Goal: Obtain resource: Download file/media

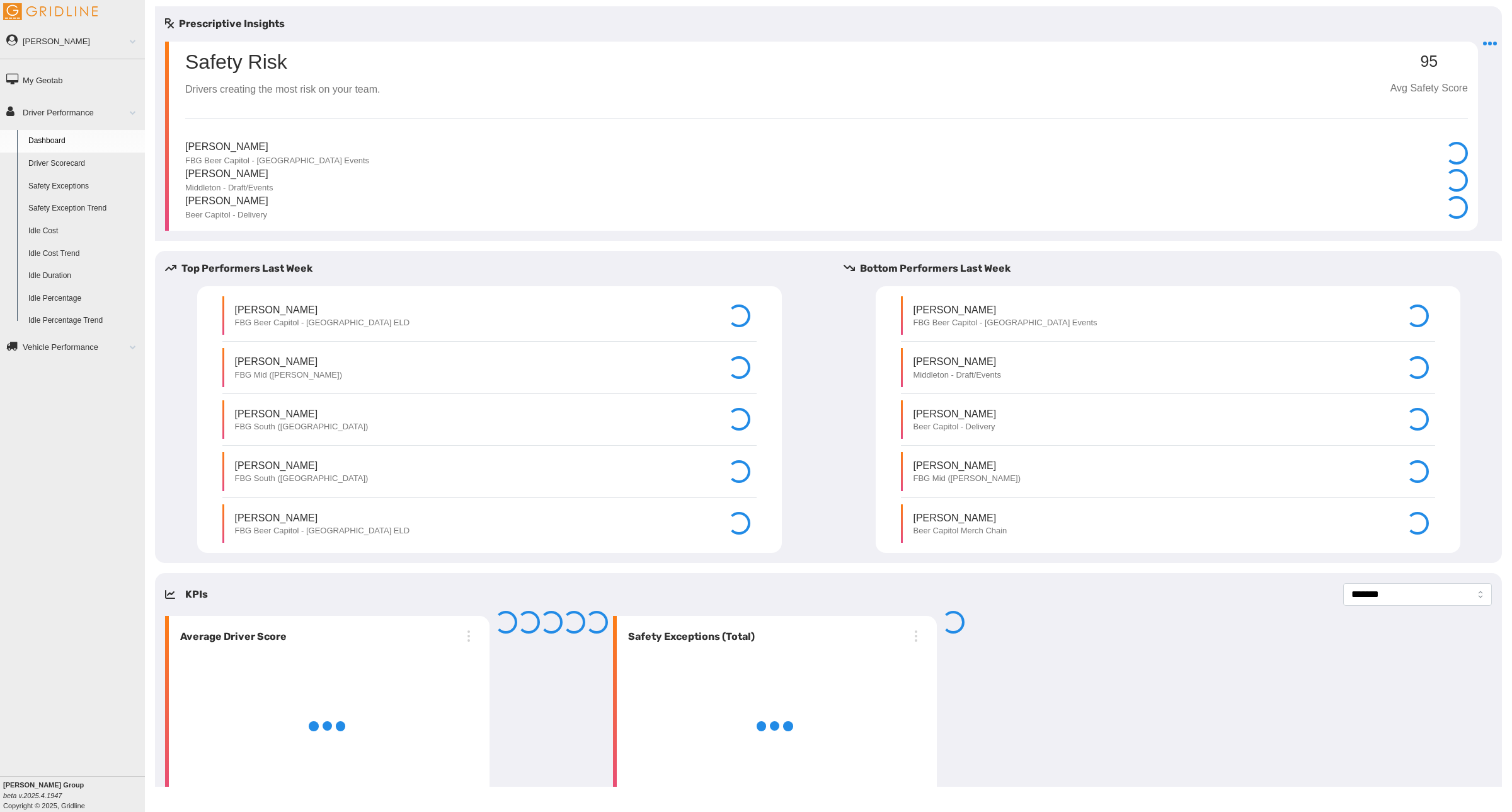
select select "**********"
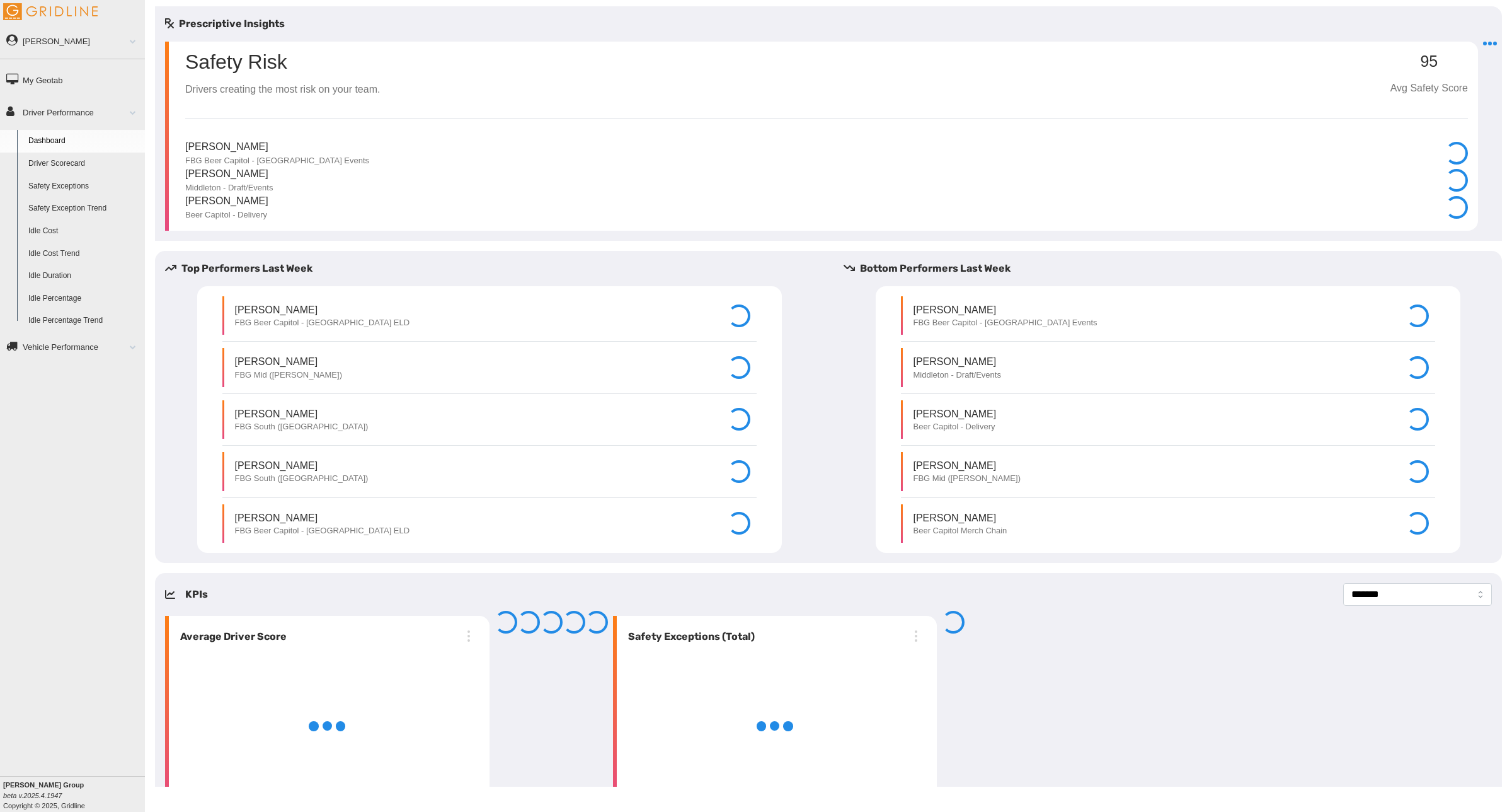
select select "**********"
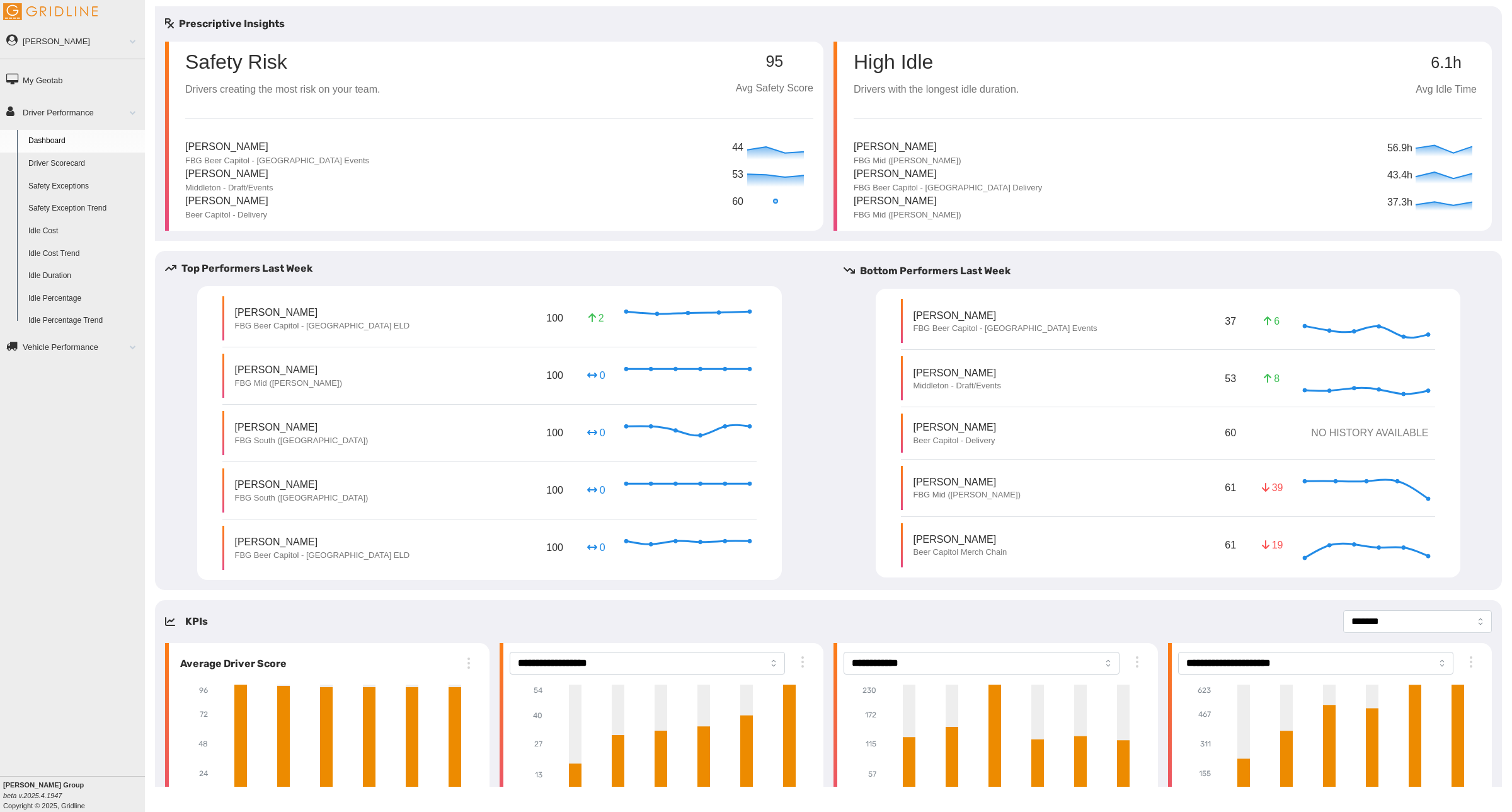
click at [974, 544] on p "Kyle Blunt" at bounding box center [961, 539] width 94 height 14
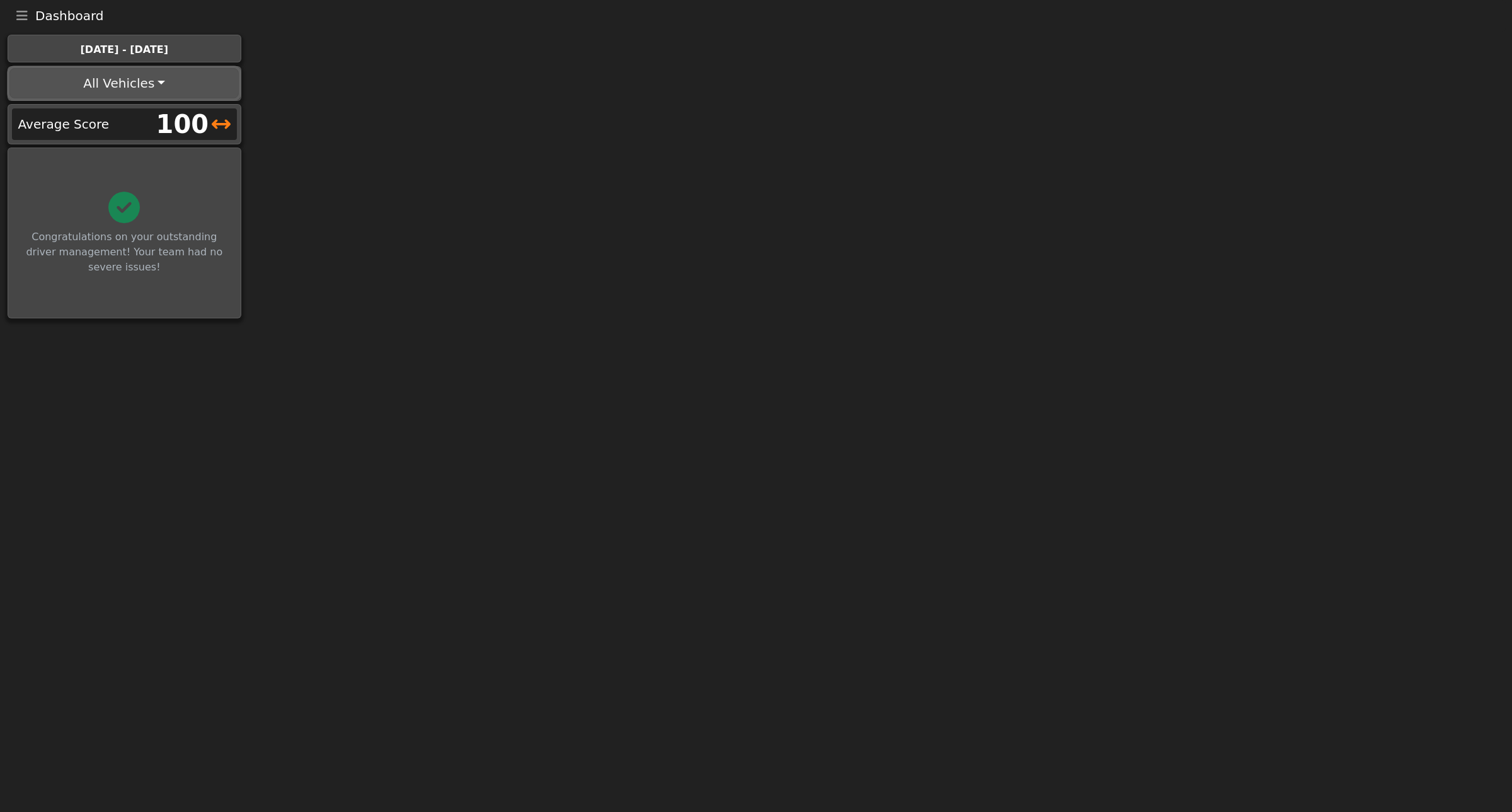
click at [168, 82] on button "All Vehicles" at bounding box center [124, 83] width 229 height 30
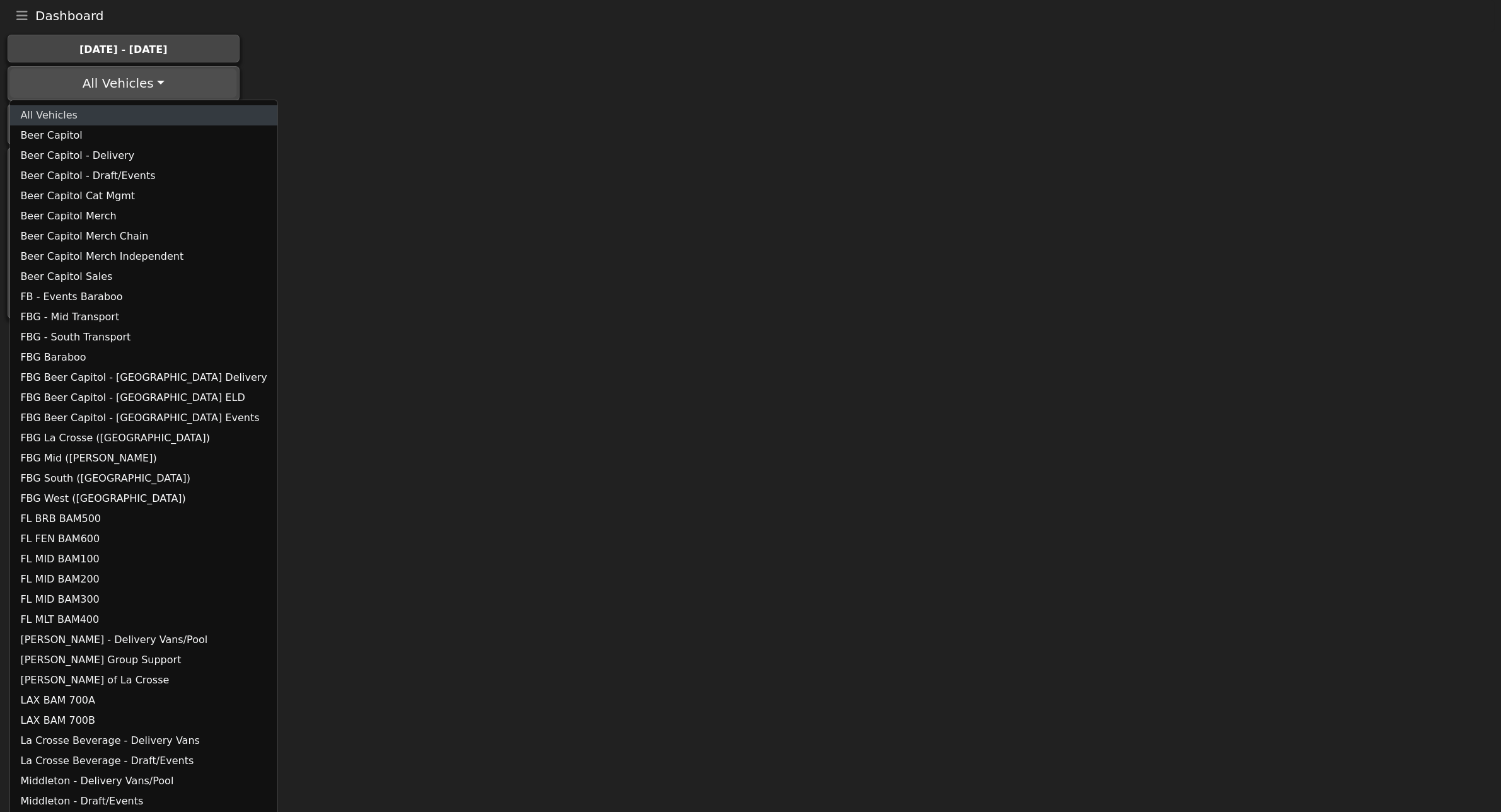
click at [123, 114] on link "All Vehicles" at bounding box center [144, 116] width 267 height 20
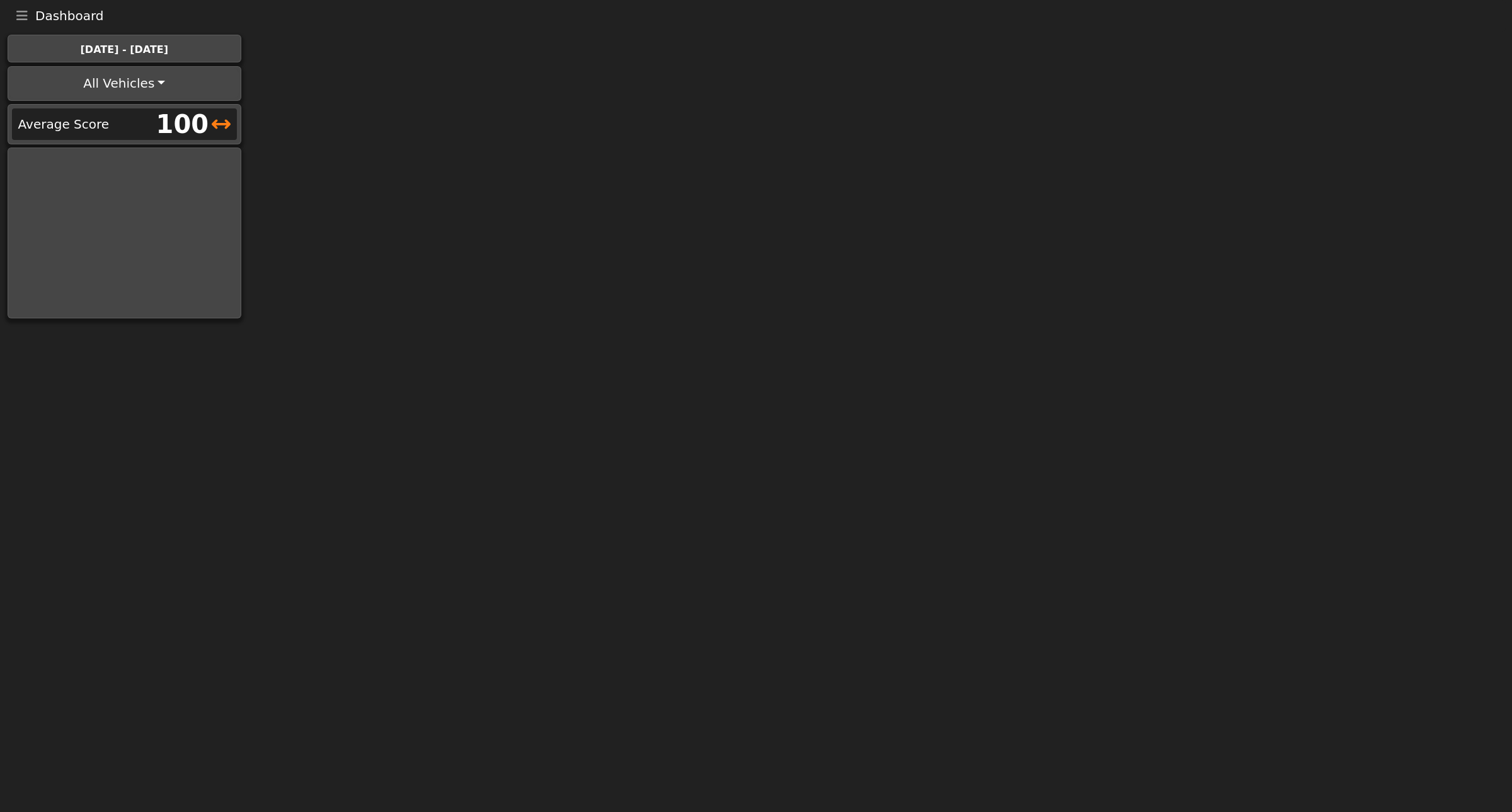
click at [226, 124] on icon at bounding box center [221, 124] width 19 height 19
click at [158, 92] on button "All Vehicles" at bounding box center [124, 83] width 229 height 30
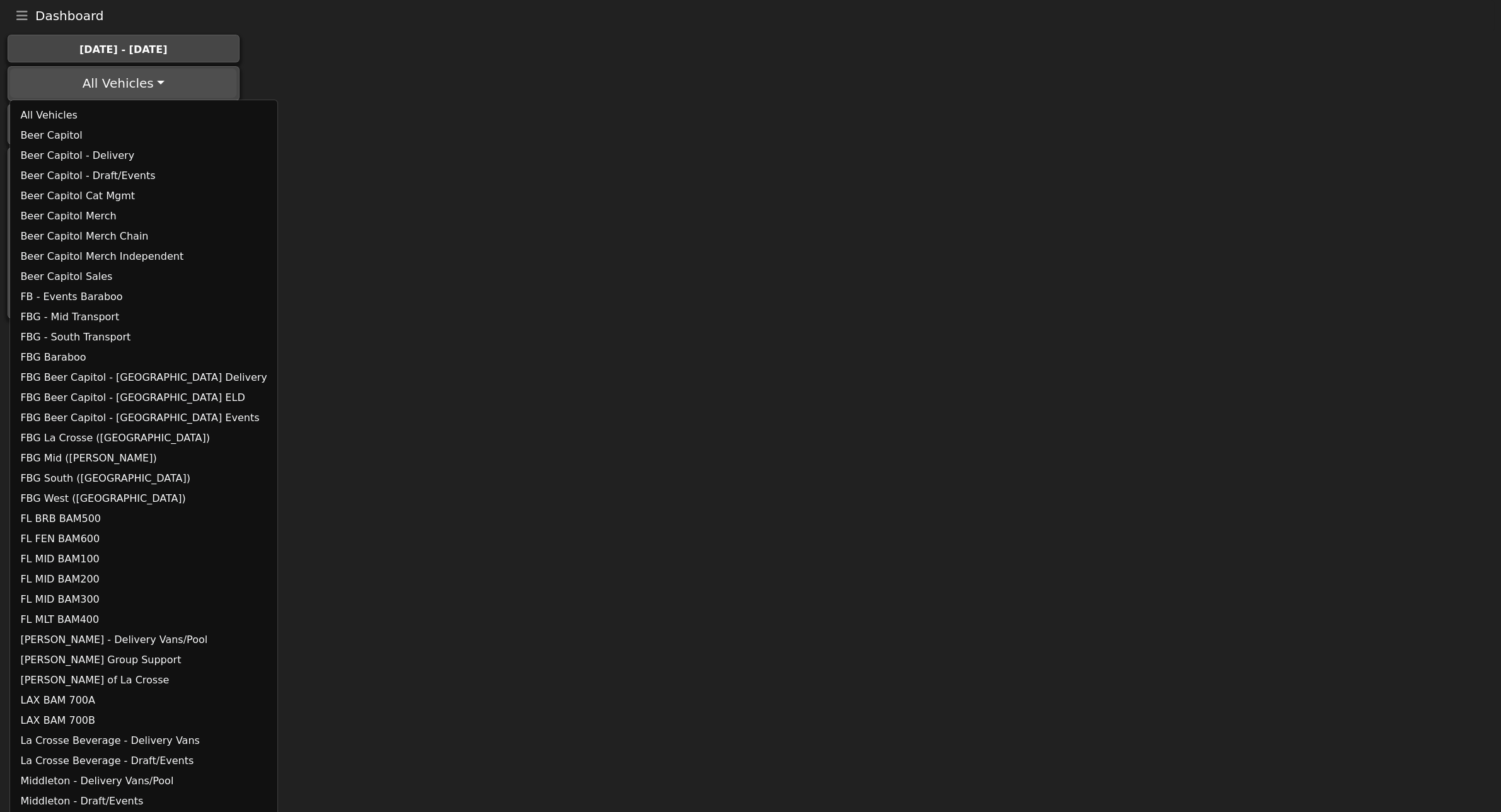
click at [19, 18] on icon "Toggle navigation" at bounding box center [22, 16] width 12 height 13
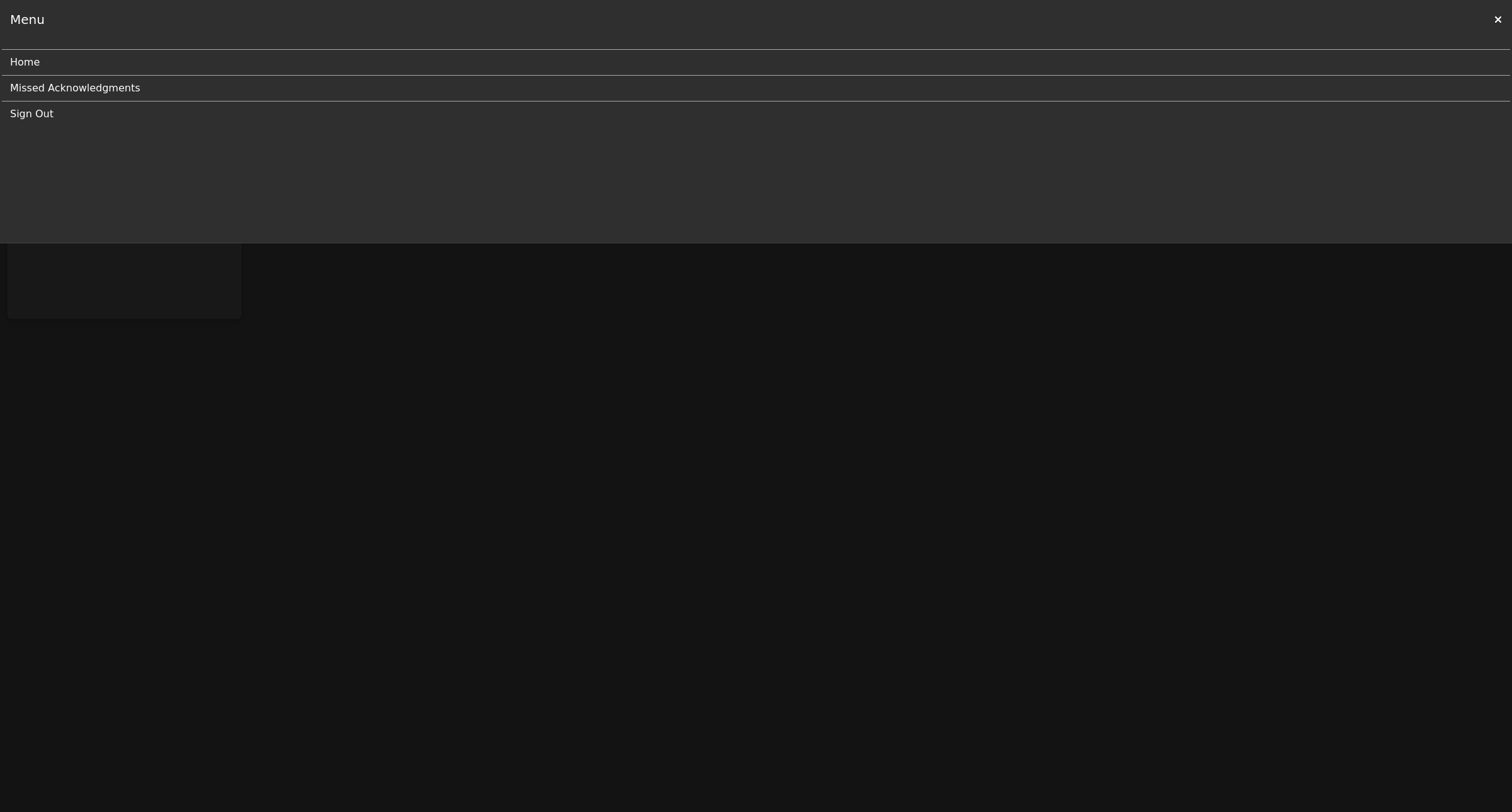
click at [22, 20] on div "Menu" at bounding box center [27, 20] width 35 height 19
click at [26, 62] on link "Home" at bounding box center [751, 62] width 1482 height 25
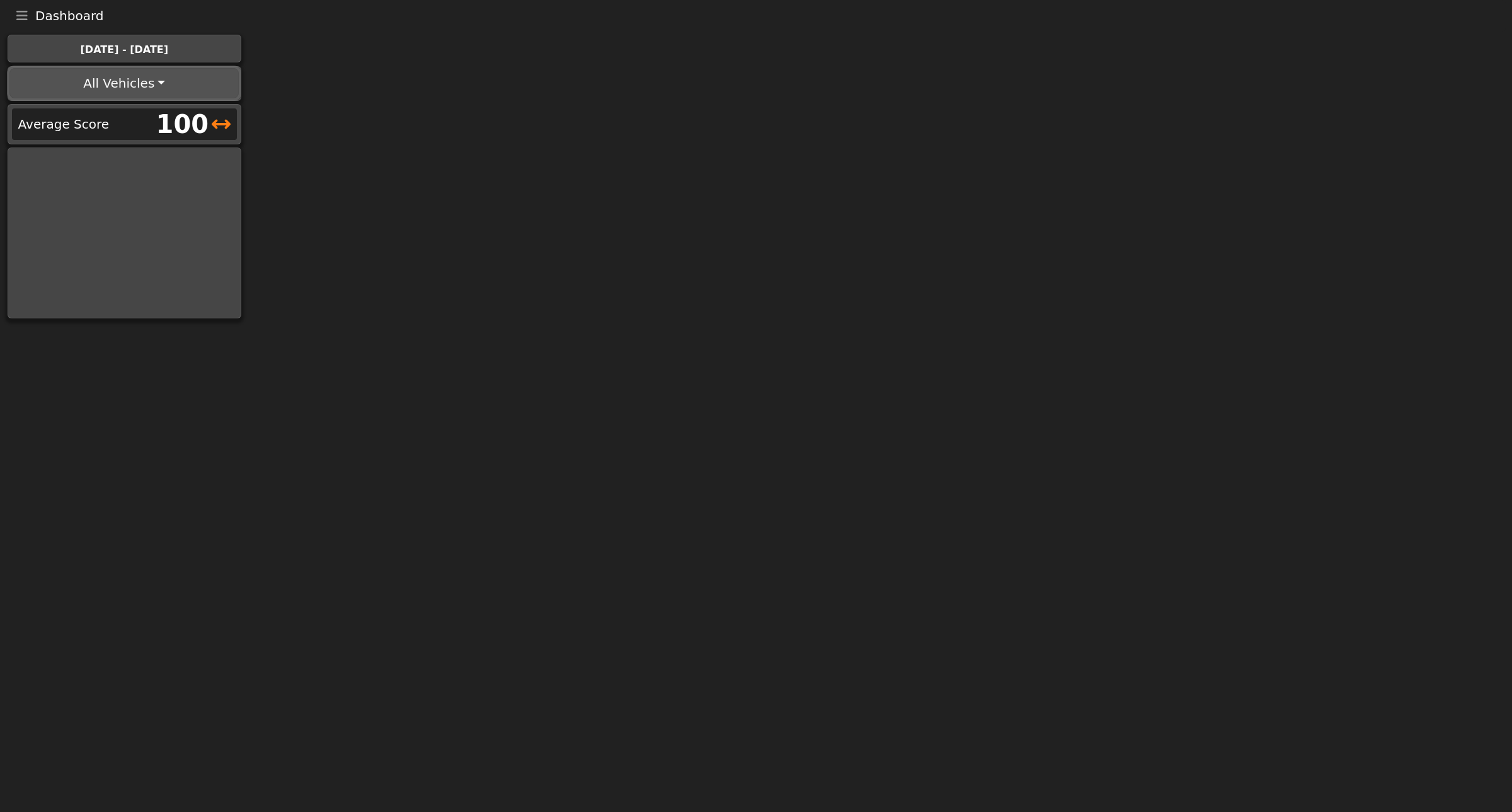
click at [164, 80] on button "All Vehicles" at bounding box center [124, 83] width 229 height 30
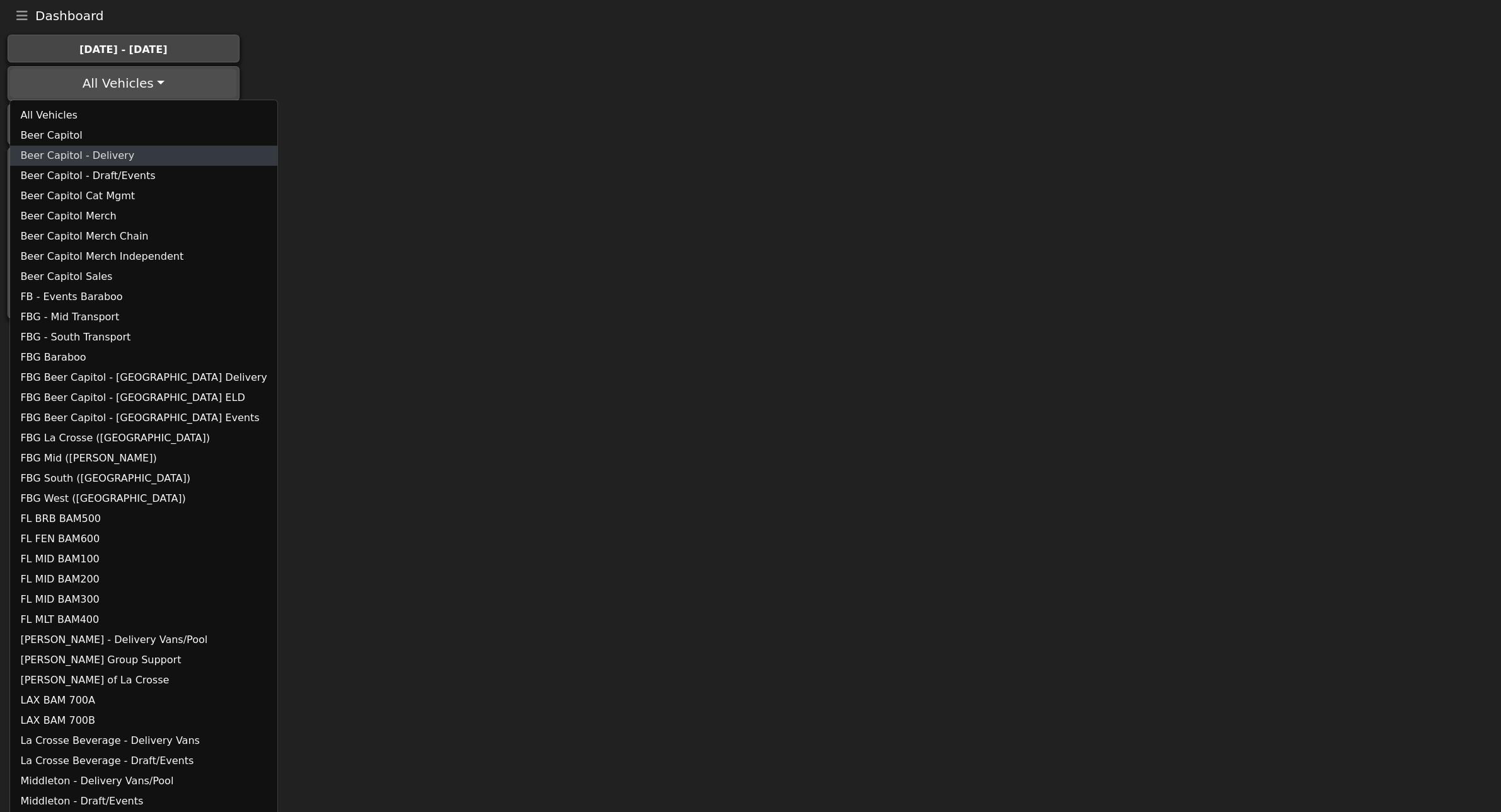
click at [73, 156] on link "Beer Capitol - Delivery" at bounding box center [144, 156] width 267 height 20
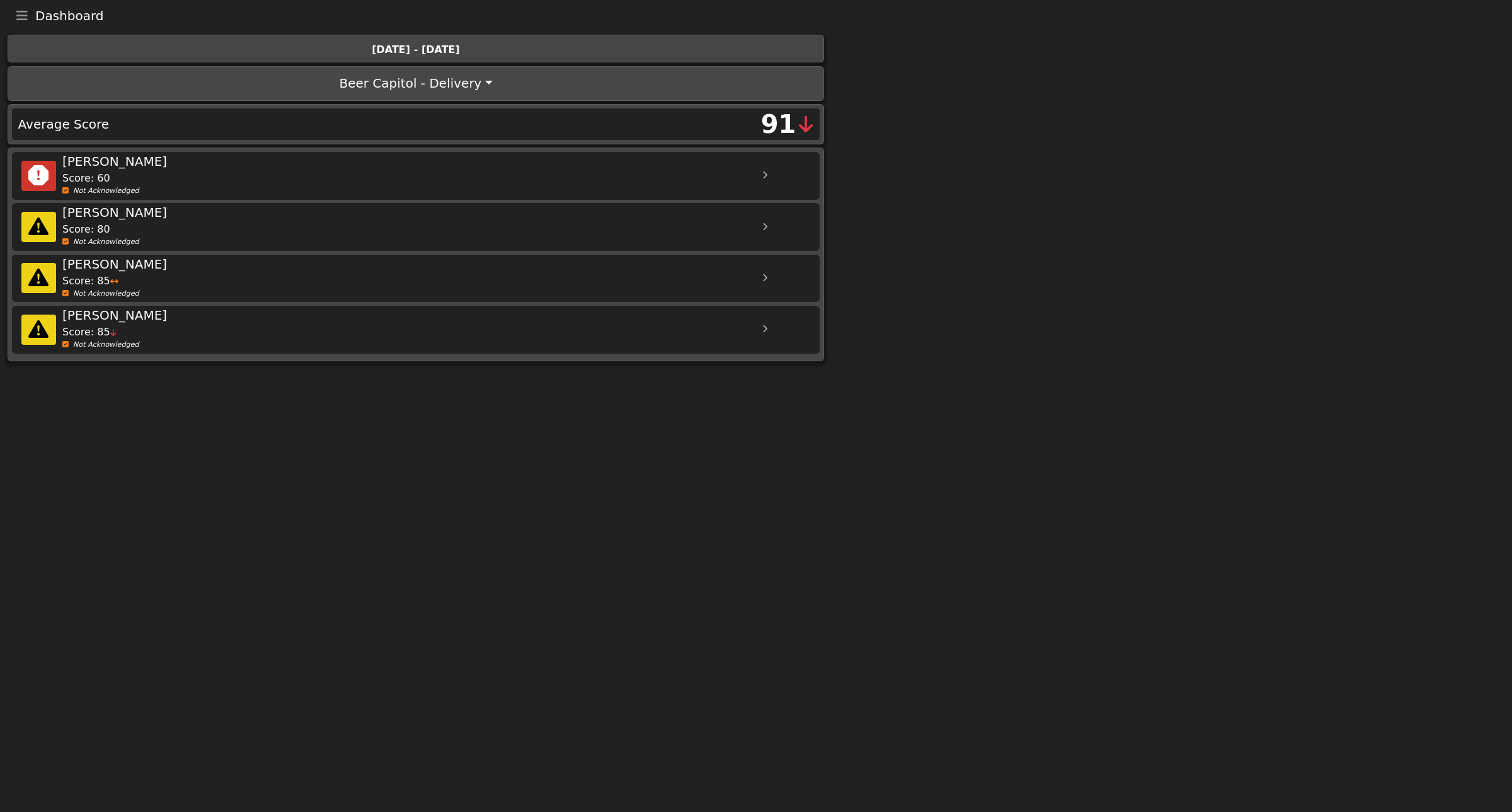
click at [20, 18] on icon "Toggle navigation" at bounding box center [22, 16] width 12 height 13
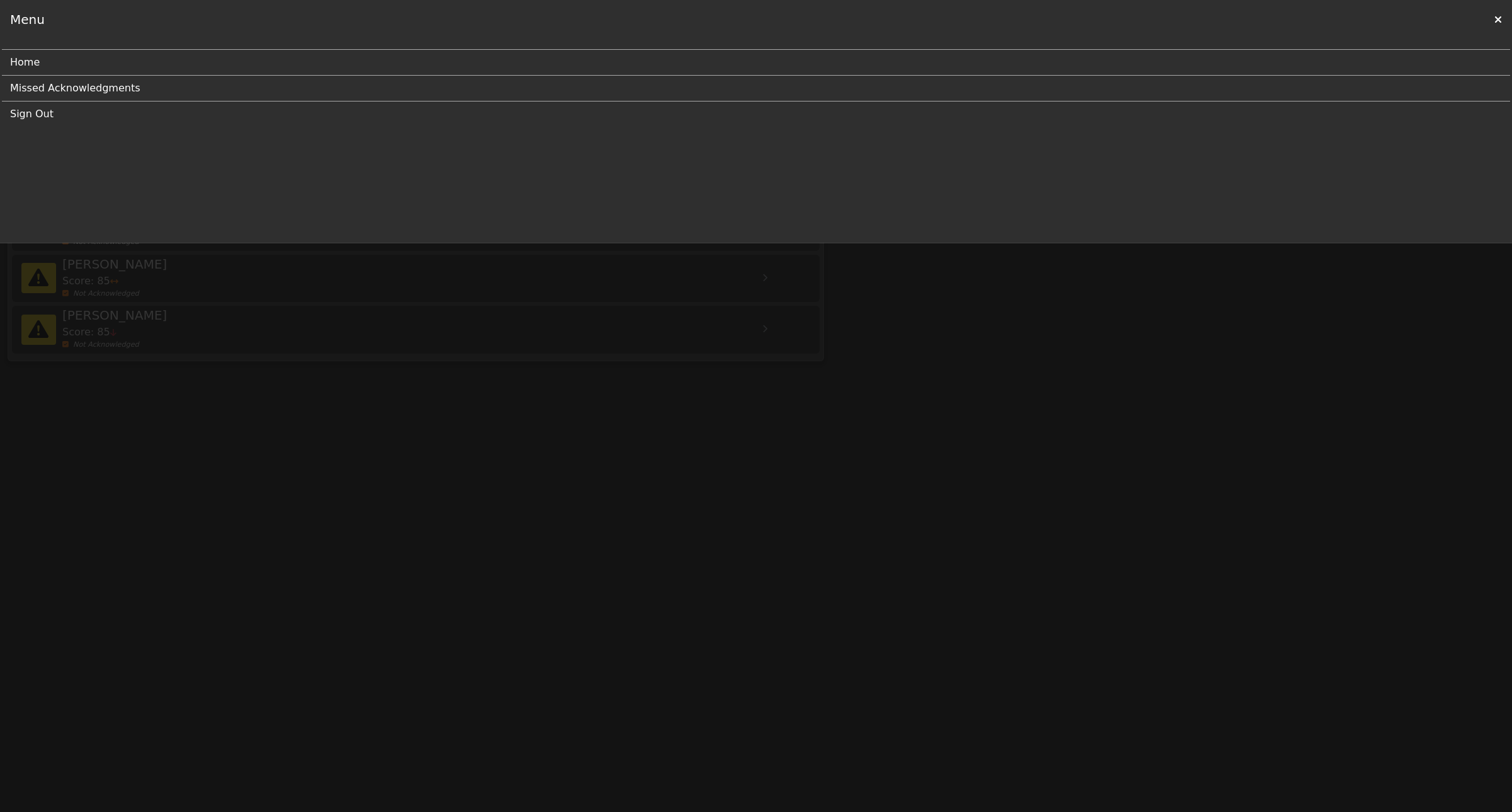
click at [30, 64] on link "Home" at bounding box center [751, 62] width 1482 height 25
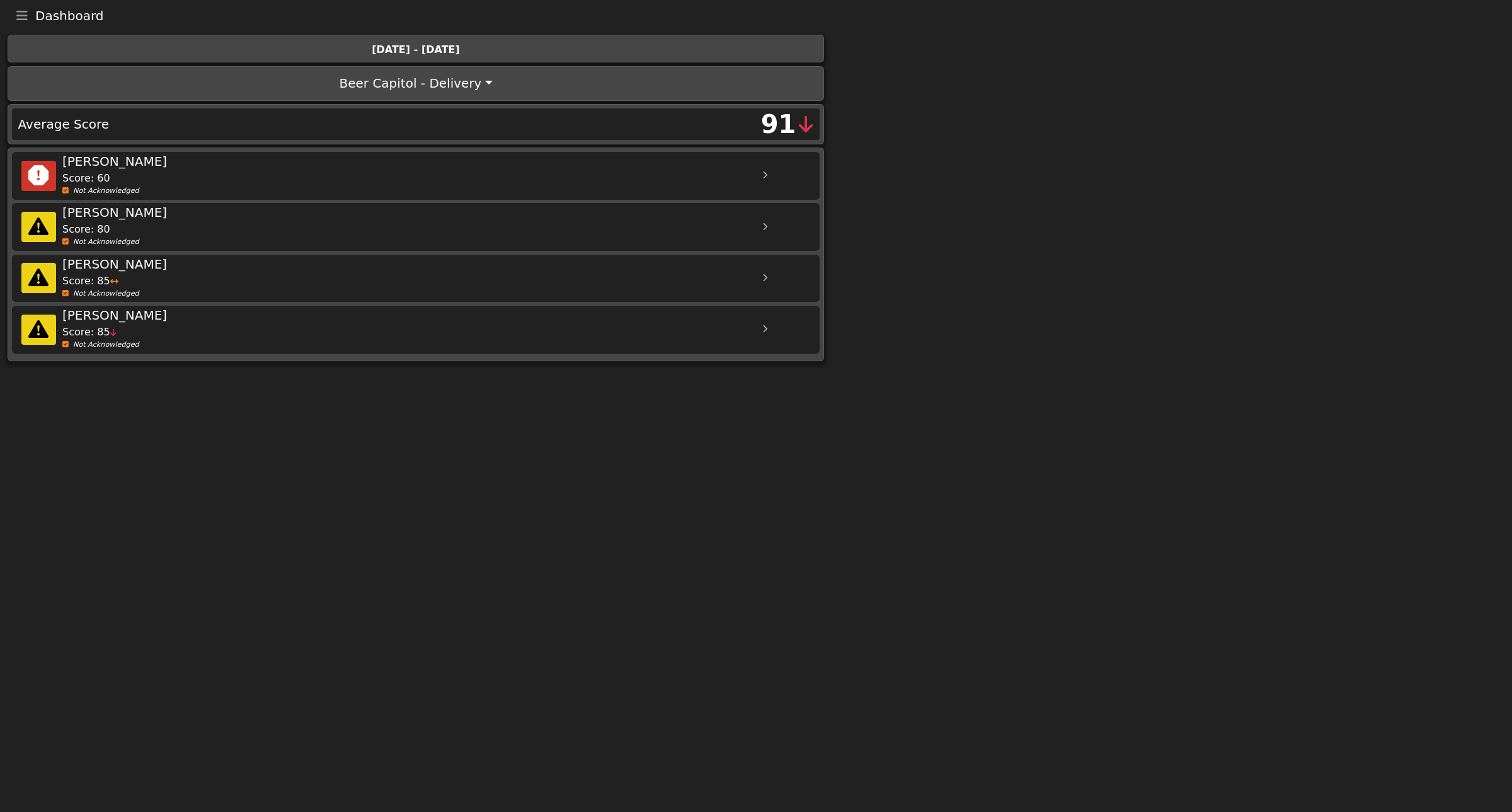
click at [21, 16] on icon "Toggle navigation" at bounding box center [22, 16] width 12 height 13
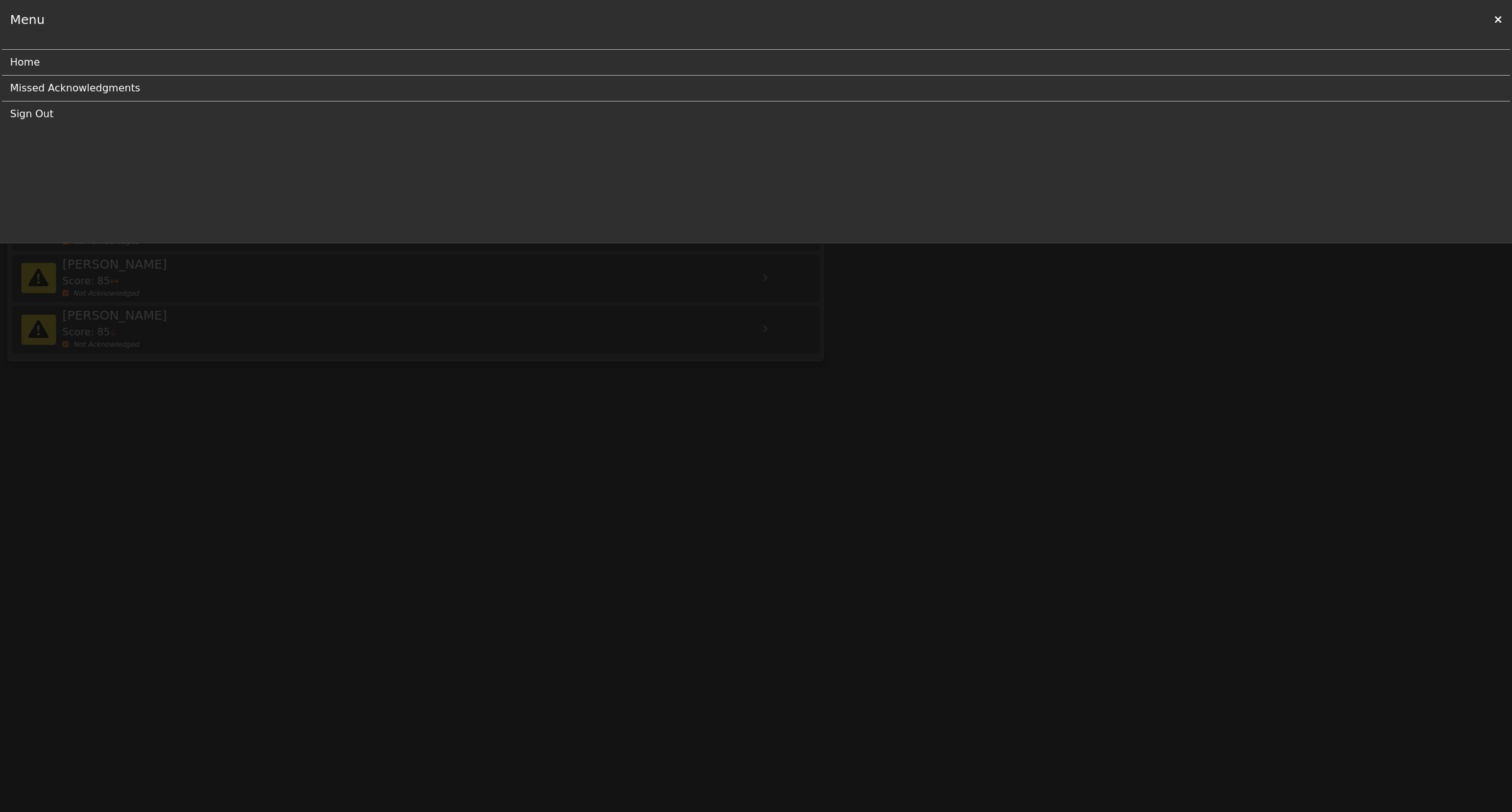
click at [21, 19] on div "Menu" at bounding box center [27, 20] width 35 height 19
click at [77, 316] on div at bounding box center [756, 406] width 1512 height 812
drag, startPoint x: 700, startPoint y: 401, endPoint x: 1219, endPoint y: 367, distance: 520.1
click at [745, 418] on div at bounding box center [756, 406] width 1512 height 812
click at [1497, 14] on icon at bounding box center [1498, 19] width 7 height 10
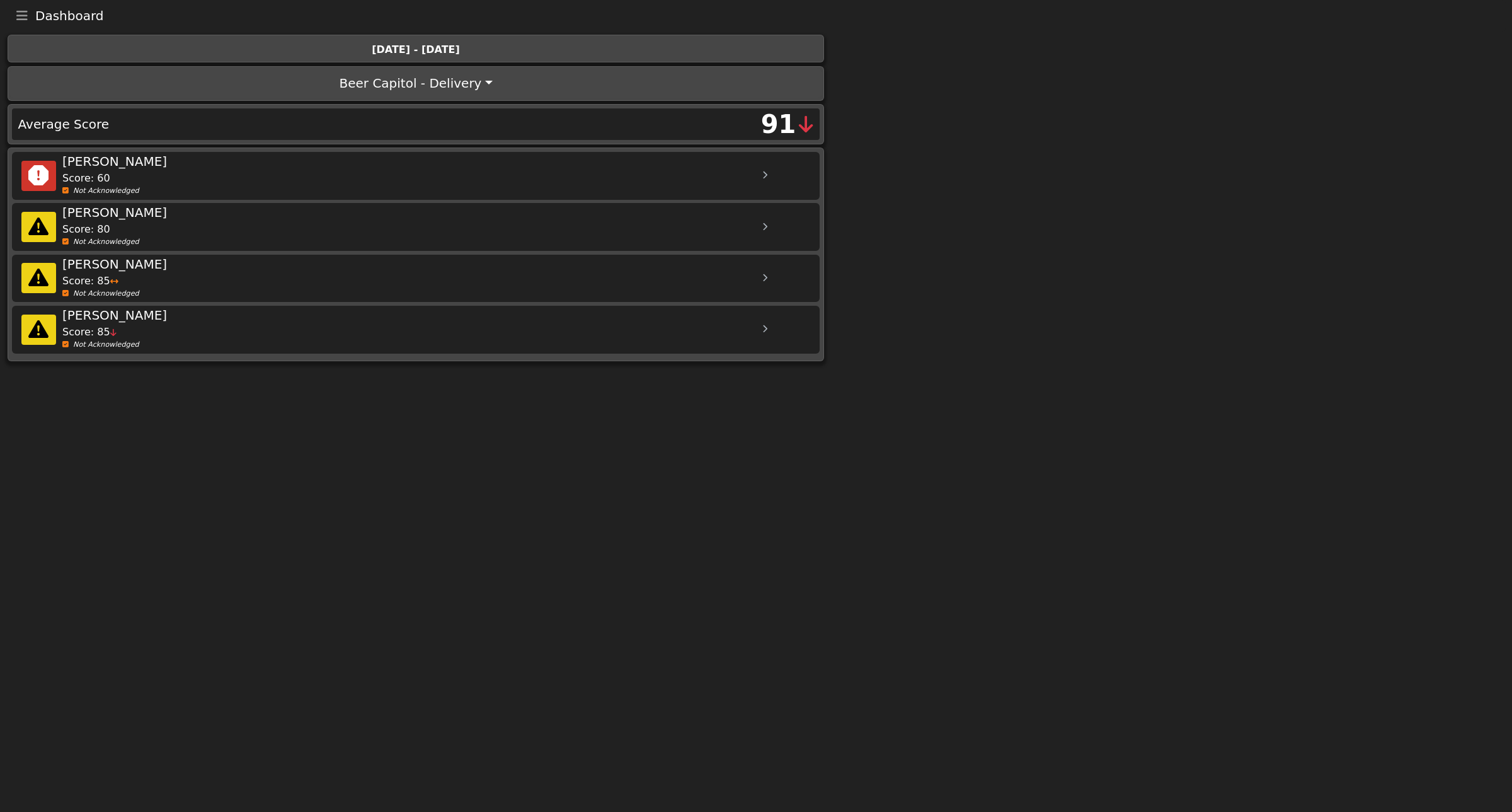
click at [31, 14] on button "Toggle navigation" at bounding box center [22, 16] width 27 height 18
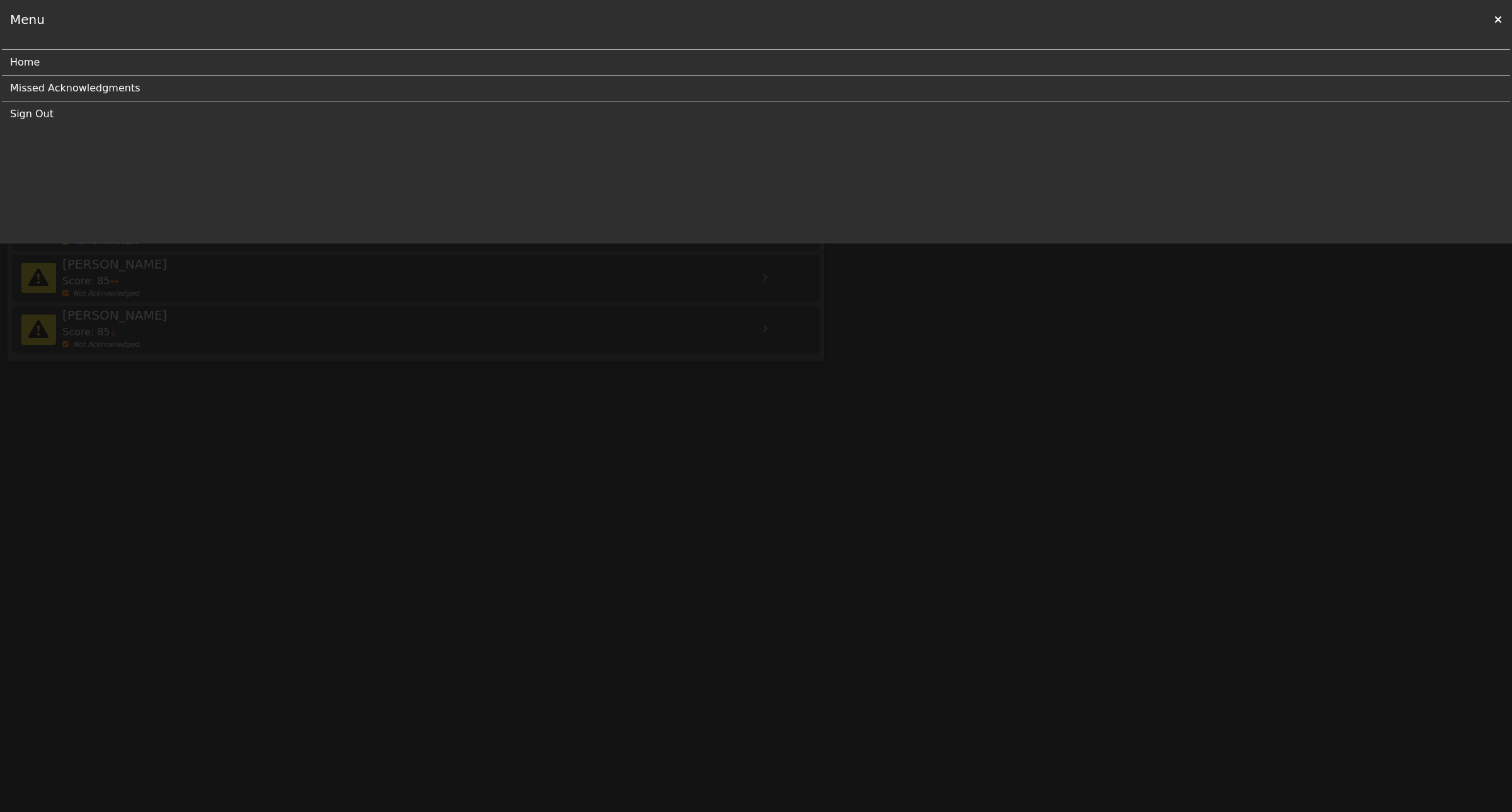
click at [1501, 14] on icon at bounding box center [1498, 19] width 7 height 10
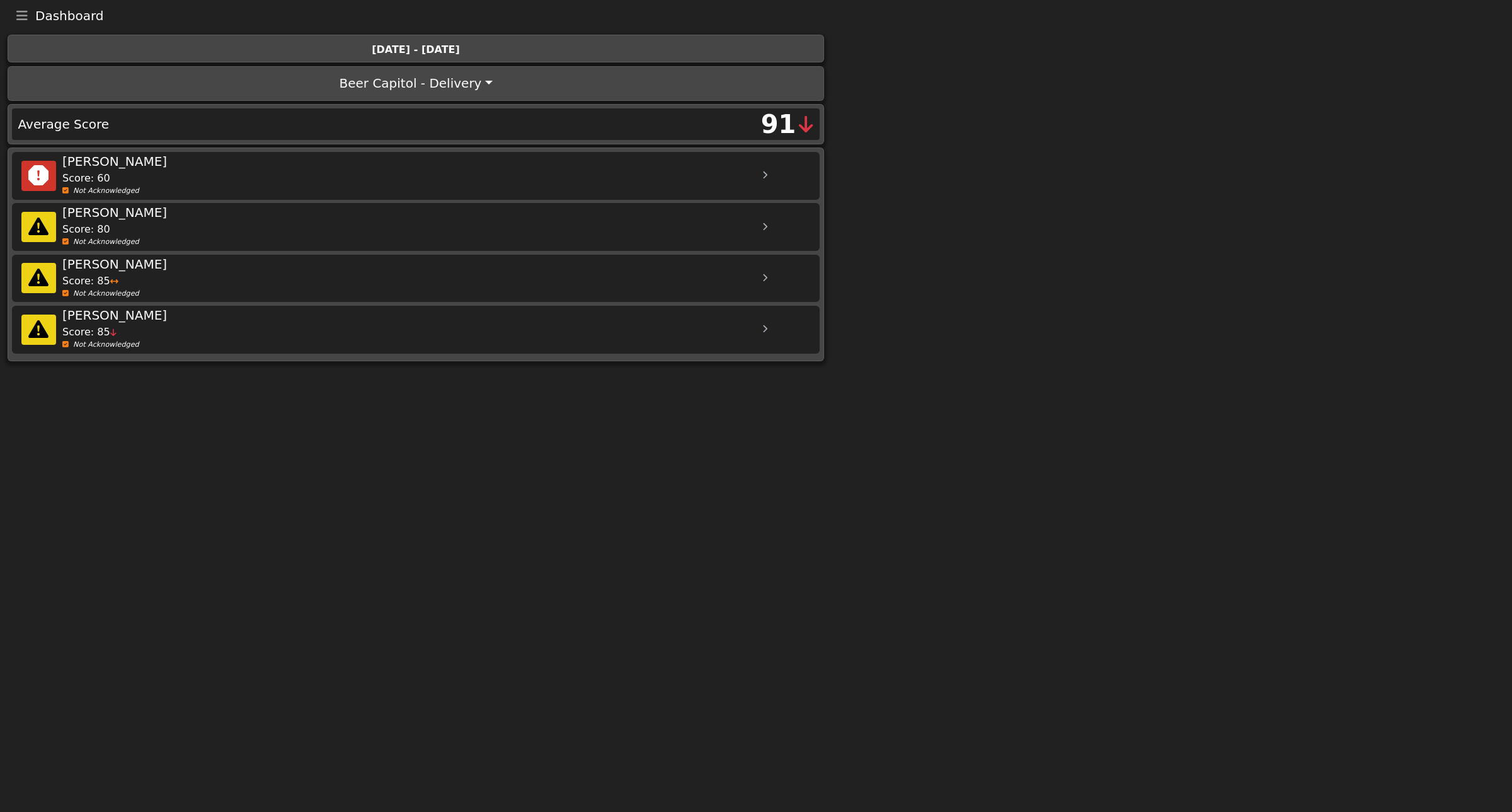
click at [19, 13] on icon "Toggle navigation" at bounding box center [22, 16] width 12 height 13
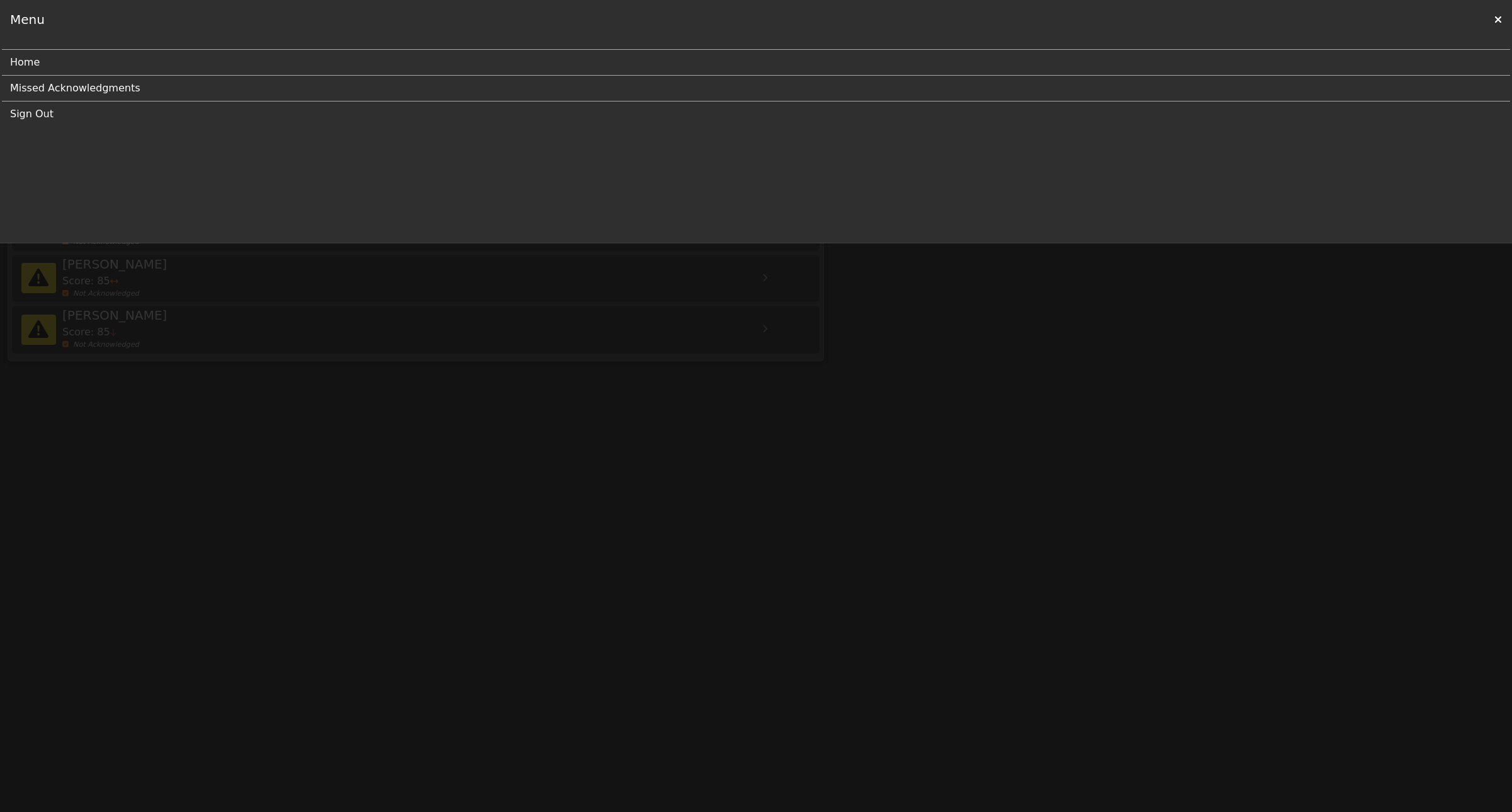
click at [29, 58] on link "Home" at bounding box center [751, 62] width 1482 height 25
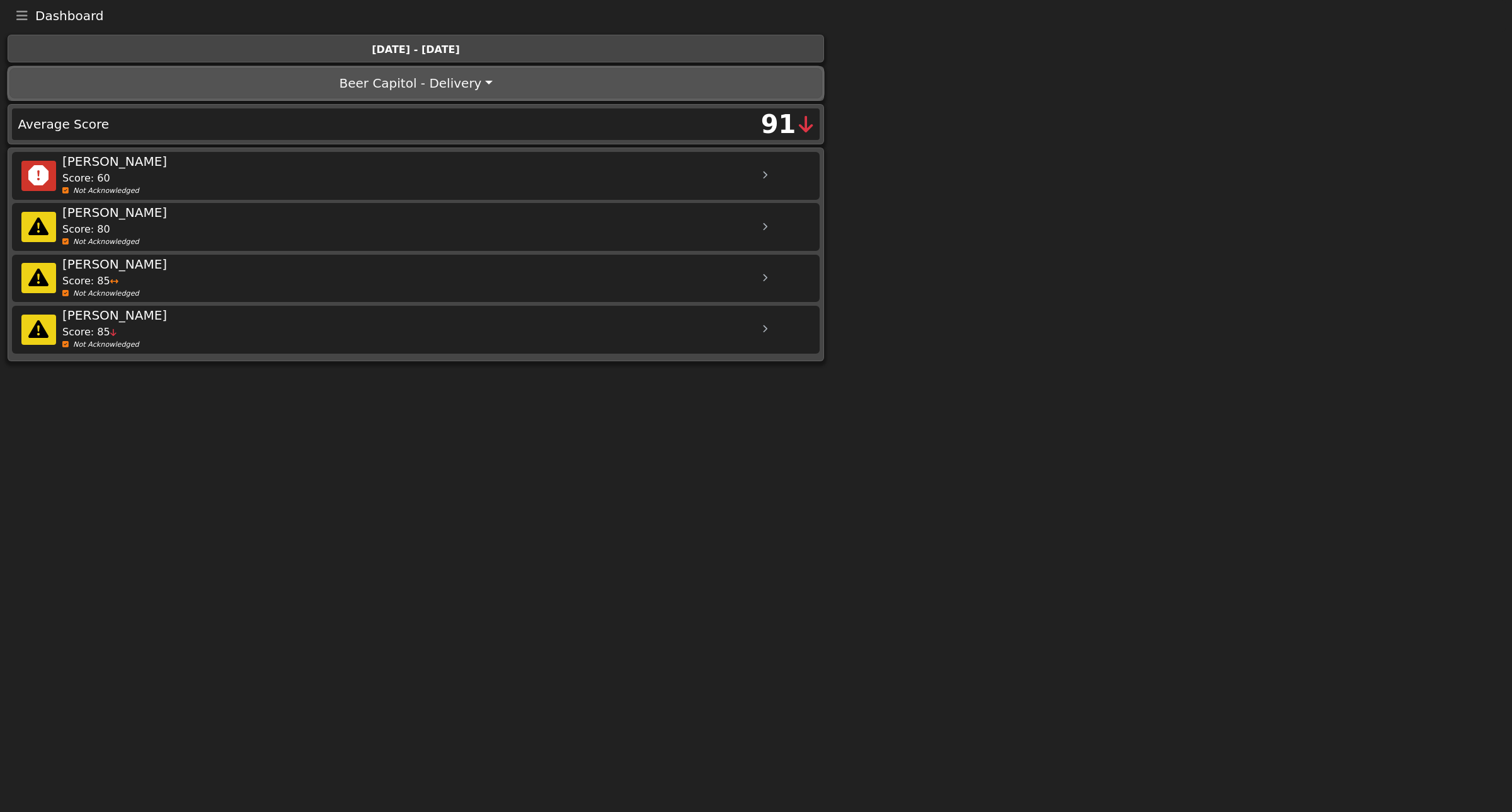
click at [427, 86] on button "Beer Capitol - Delivery" at bounding box center [415, 83] width 812 height 30
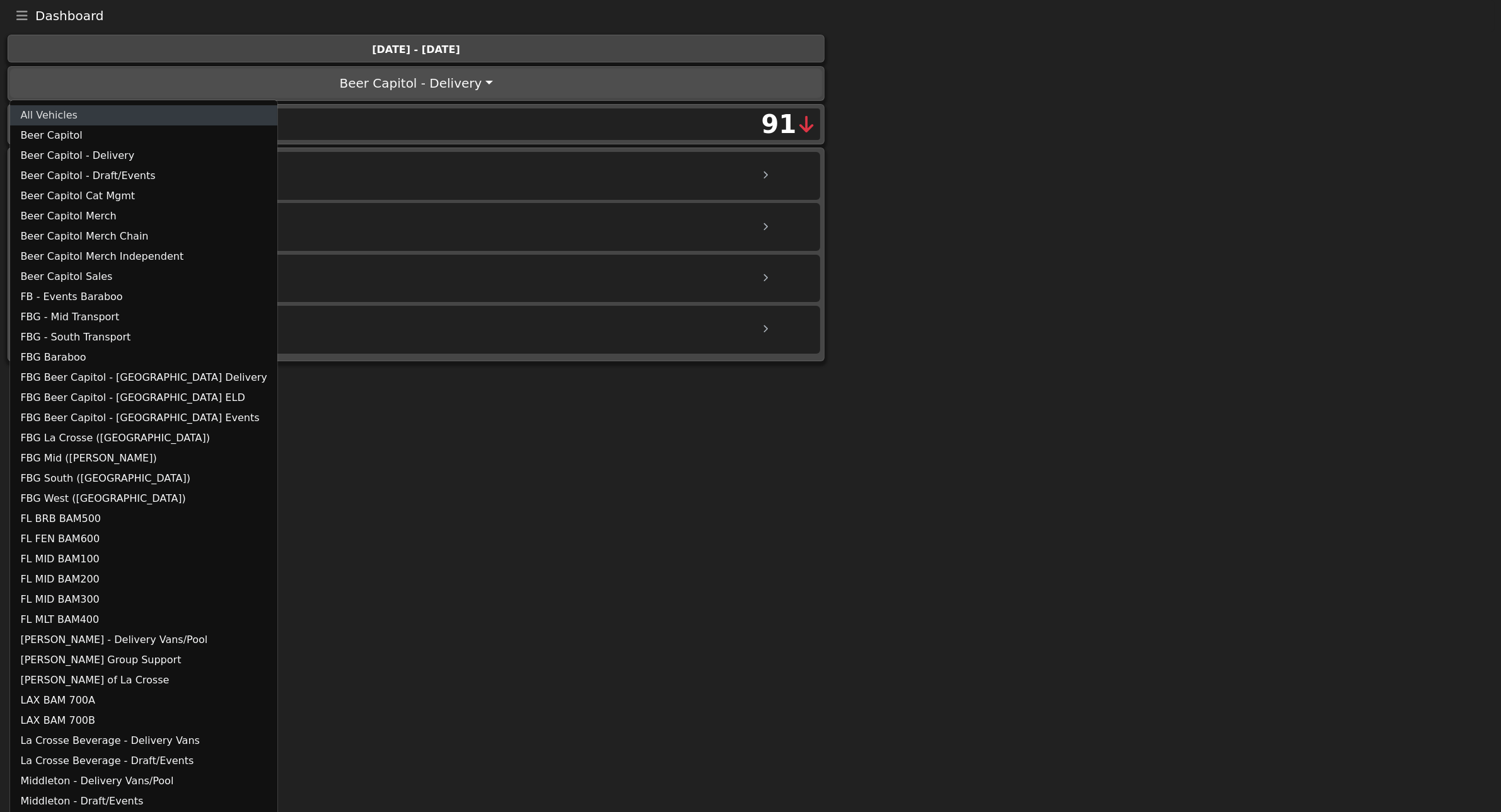
click at [73, 112] on link "All Vehicles" at bounding box center [144, 116] width 267 height 20
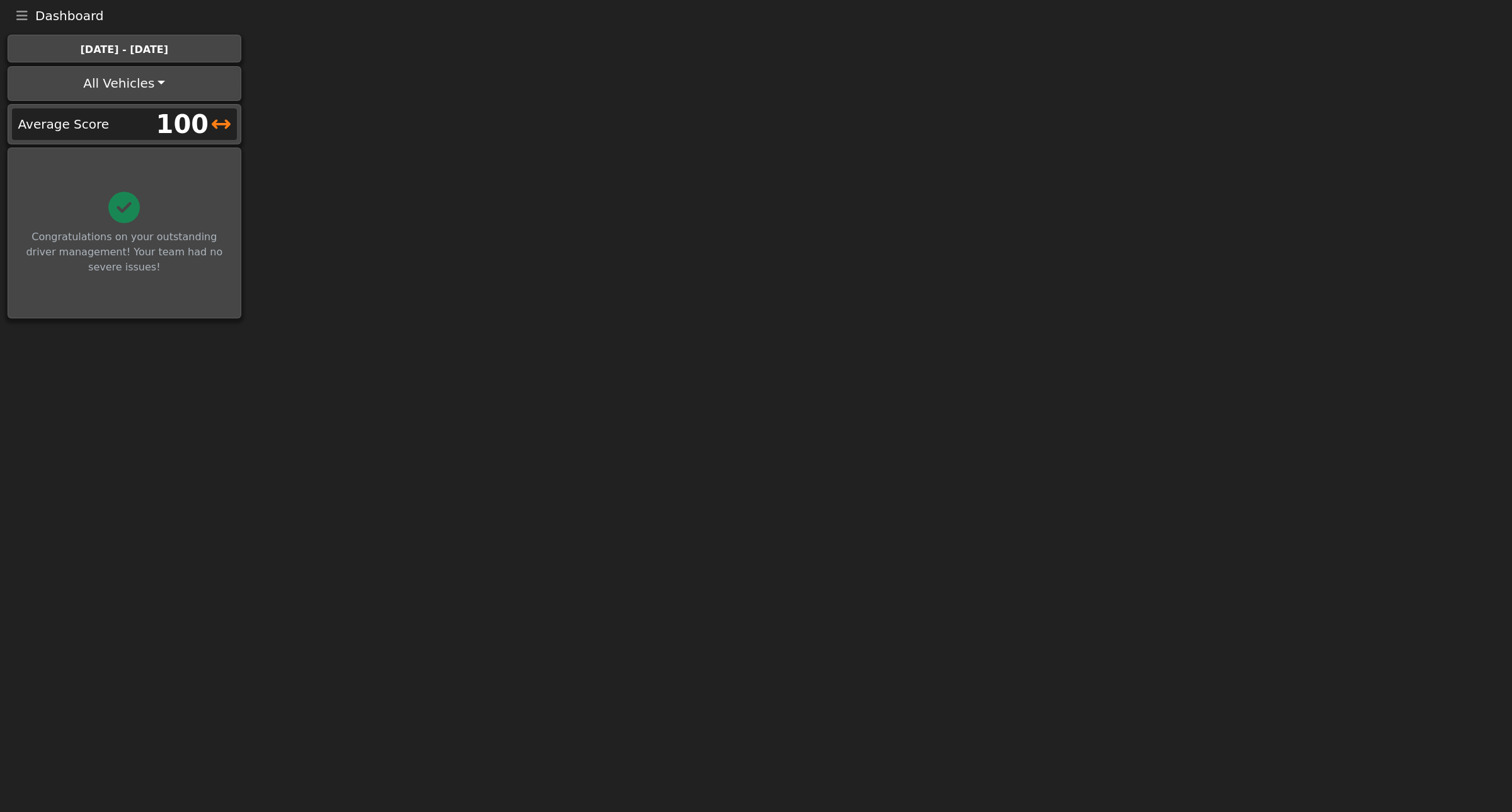
click at [29, 16] on button "Toggle navigation" at bounding box center [22, 16] width 27 height 18
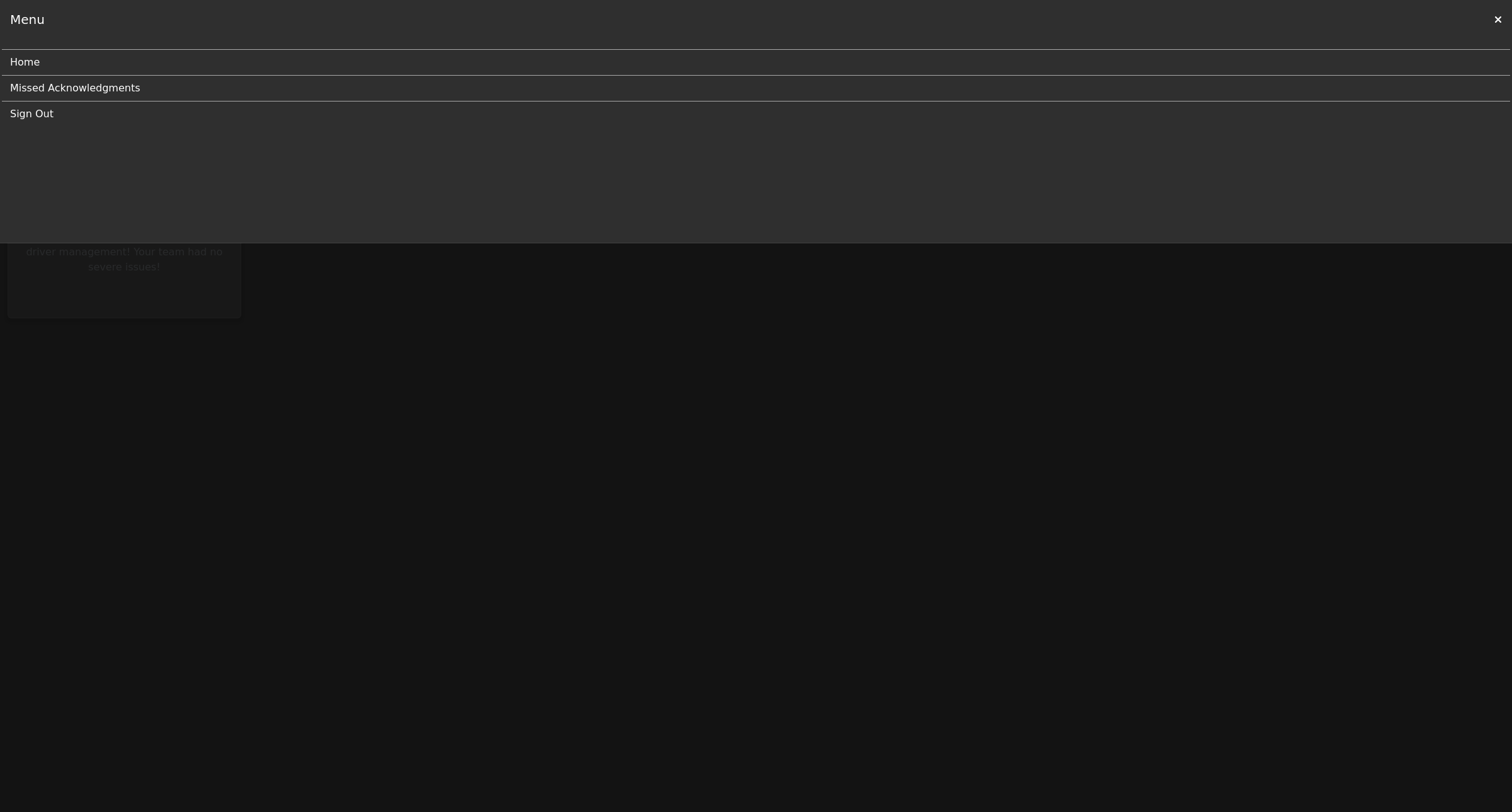
drag, startPoint x: 30, startPoint y: 29, endPoint x: 269, endPoint y: 36, distance: 239.1
click at [32, 29] on div "Menu" at bounding box center [27, 20] width 35 height 19
click at [1503, 18] on div "Menu" at bounding box center [756, 19] width 1512 height 39
click at [1494, 14] on icon at bounding box center [1498, 19] width 7 height 10
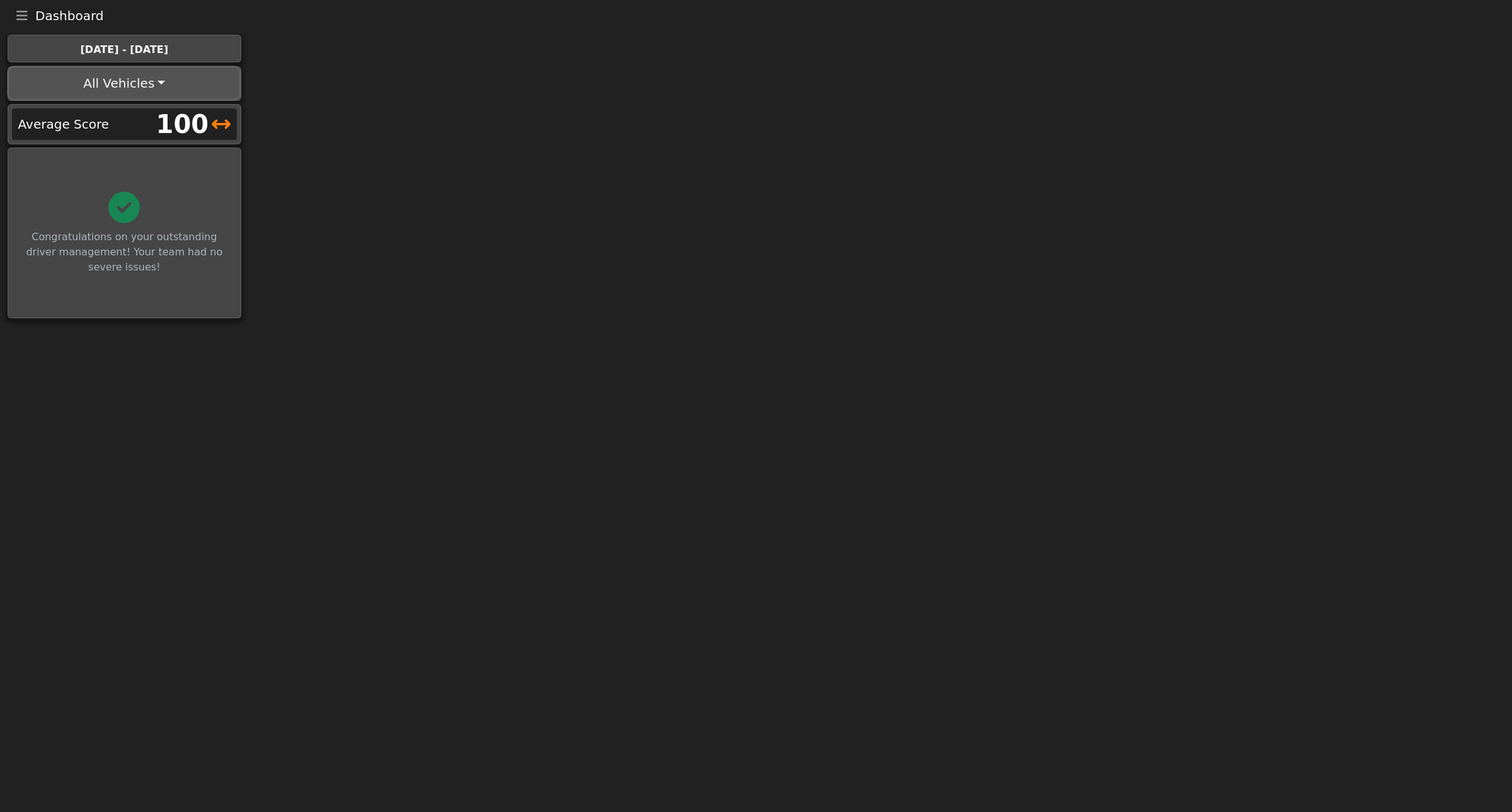
click at [120, 74] on button "All Vehicles" at bounding box center [124, 83] width 229 height 30
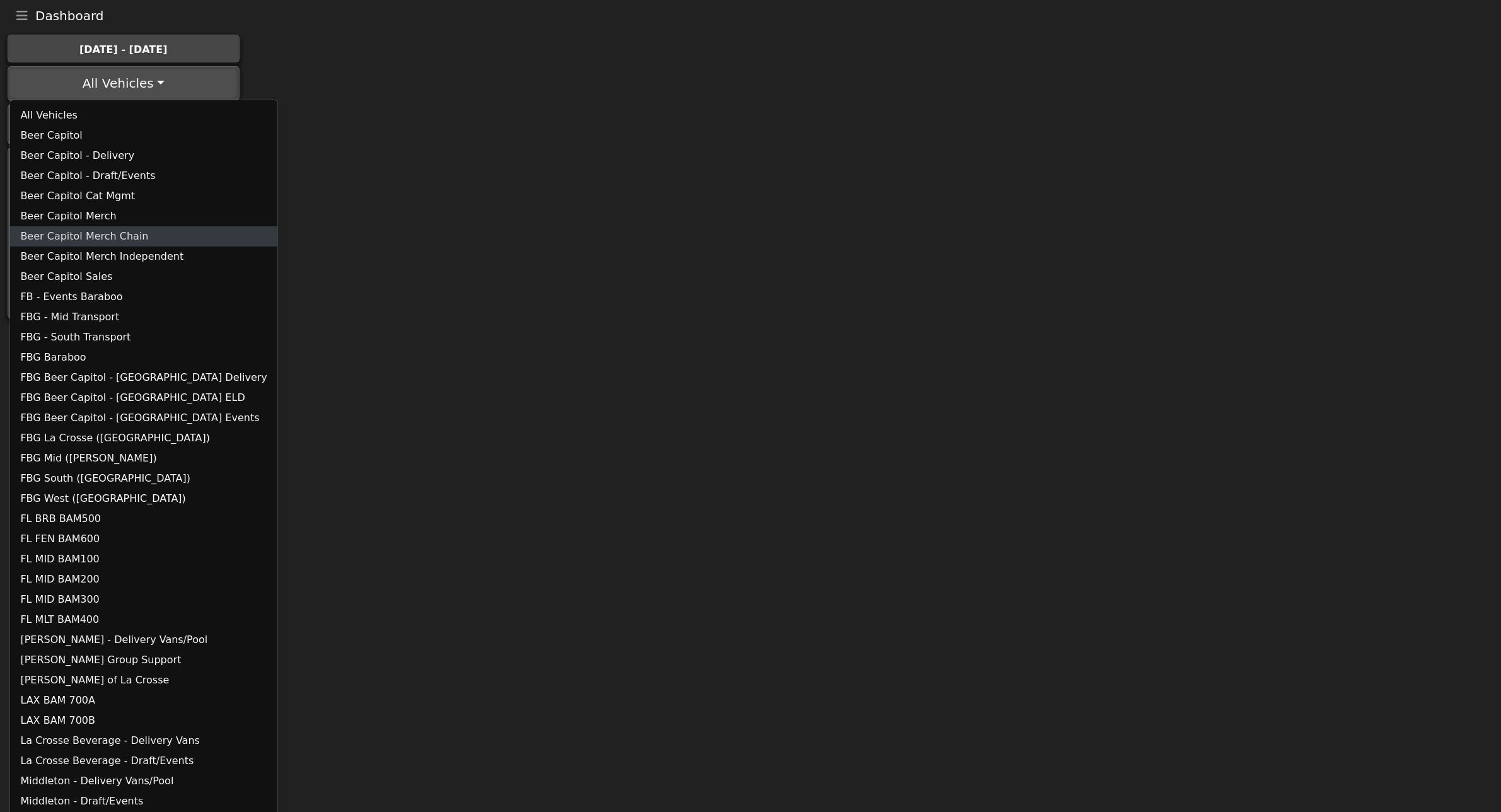
click at [82, 239] on link "Beer Capitol Merch Chain" at bounding box center [144, 237] width 267 height 20
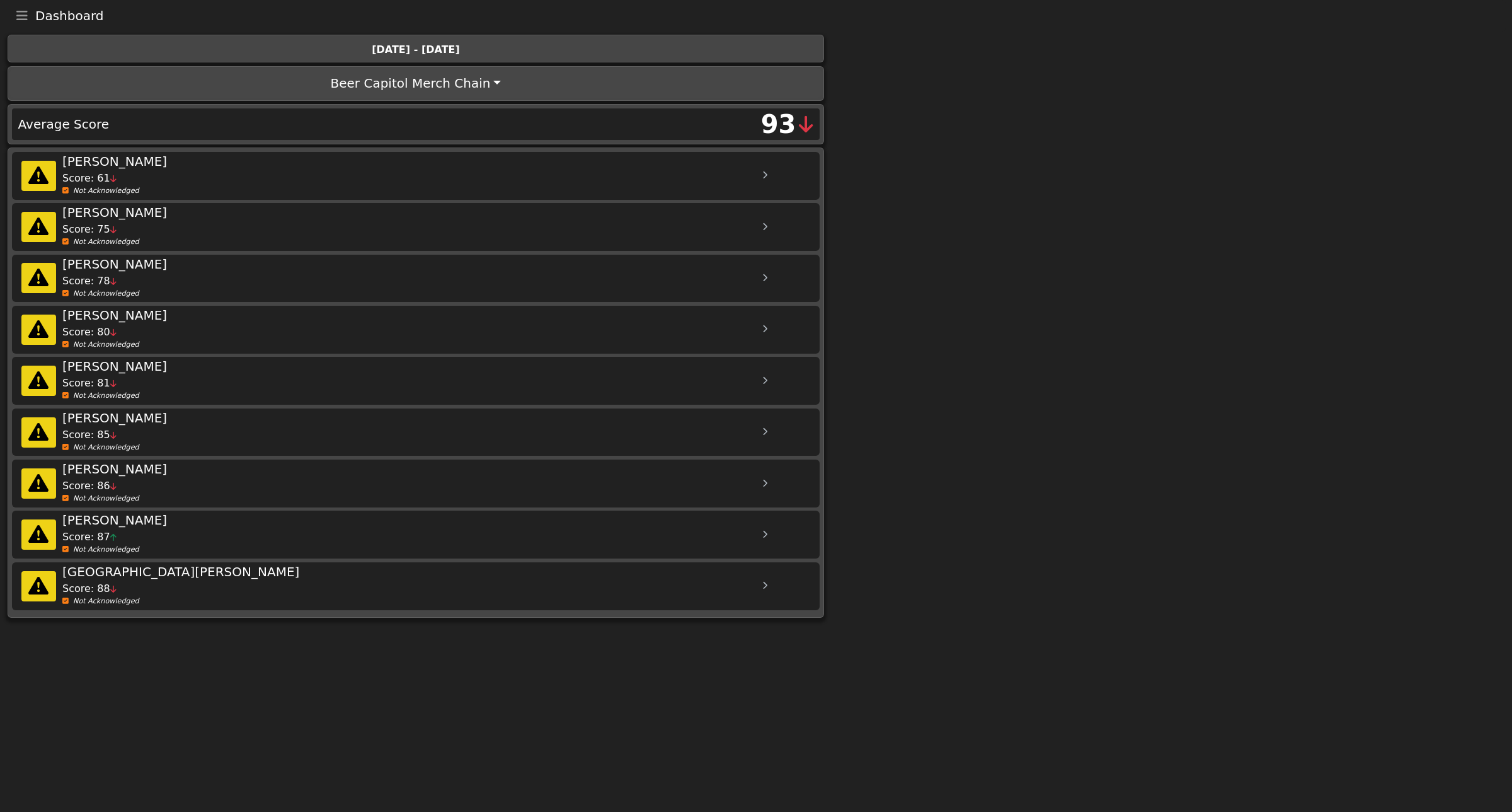
click at [766, 177] on icon at bounding box center [764, 175] width 5 height 8
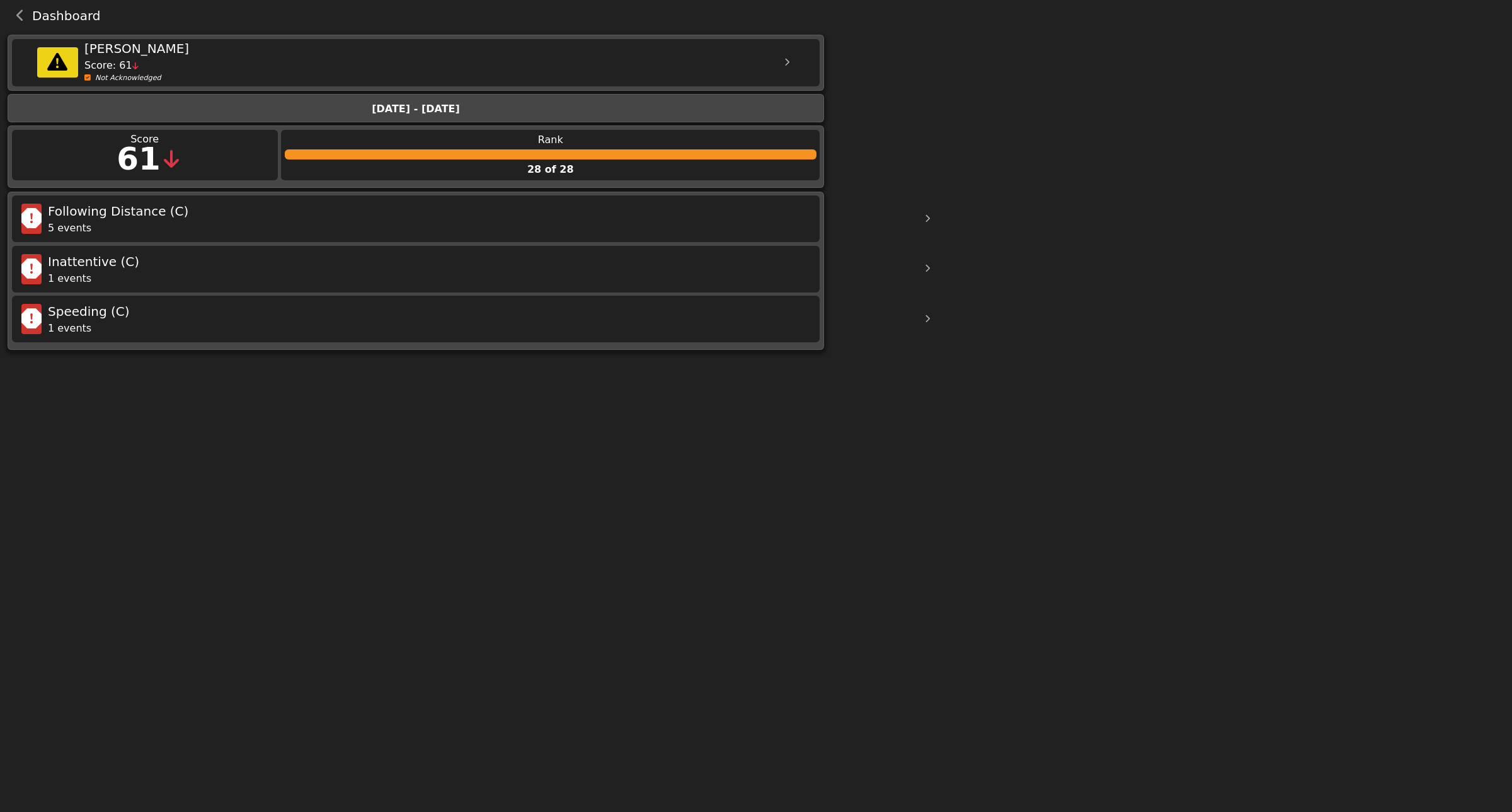
click at [18, 11] on icon "back navigation" at bounding box center [20, 16] width 8 height 13
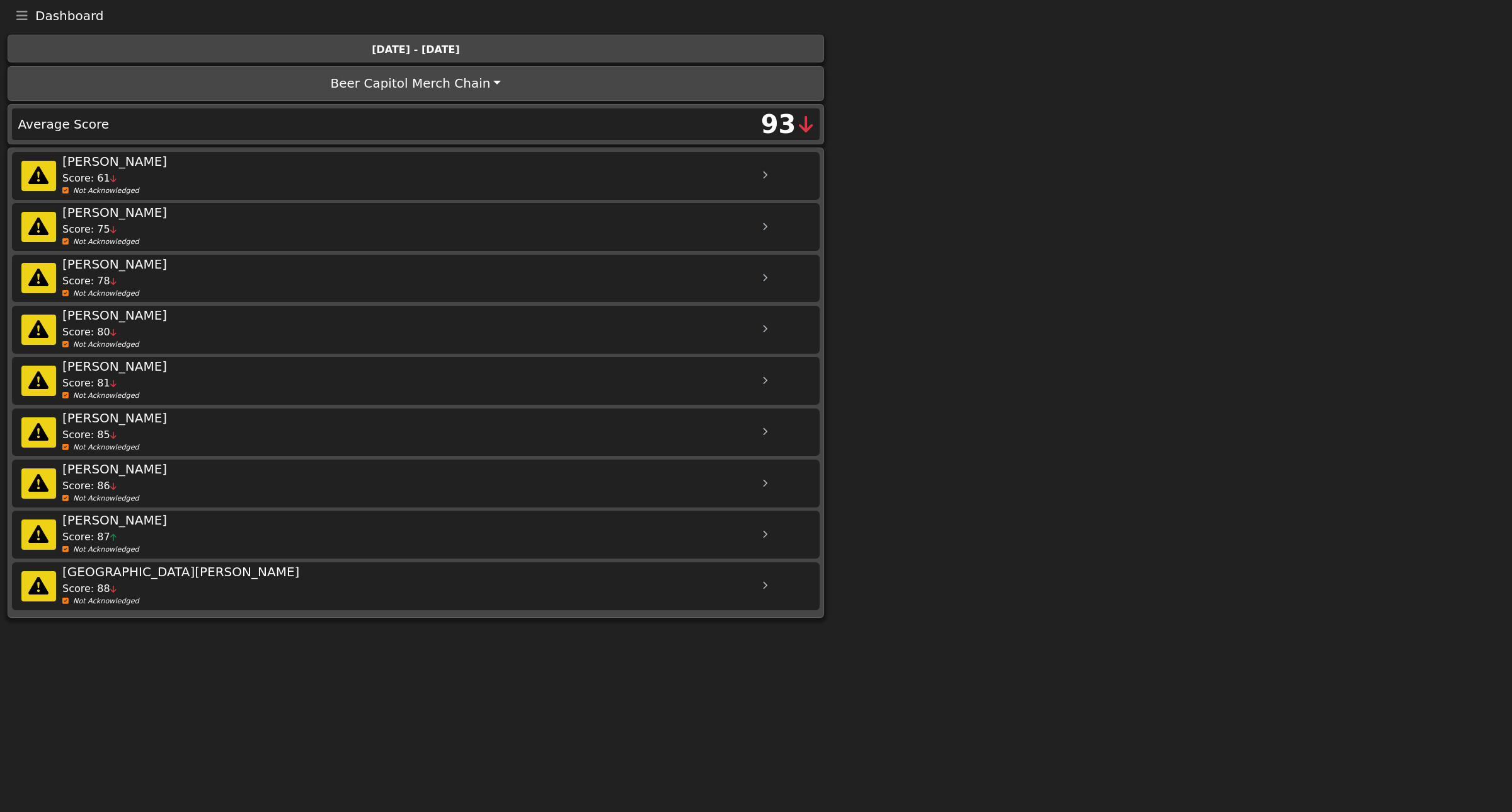
click at [90, 600] on div "Not Acknowledged" at bounding box center [501, 602] width 877 height 11
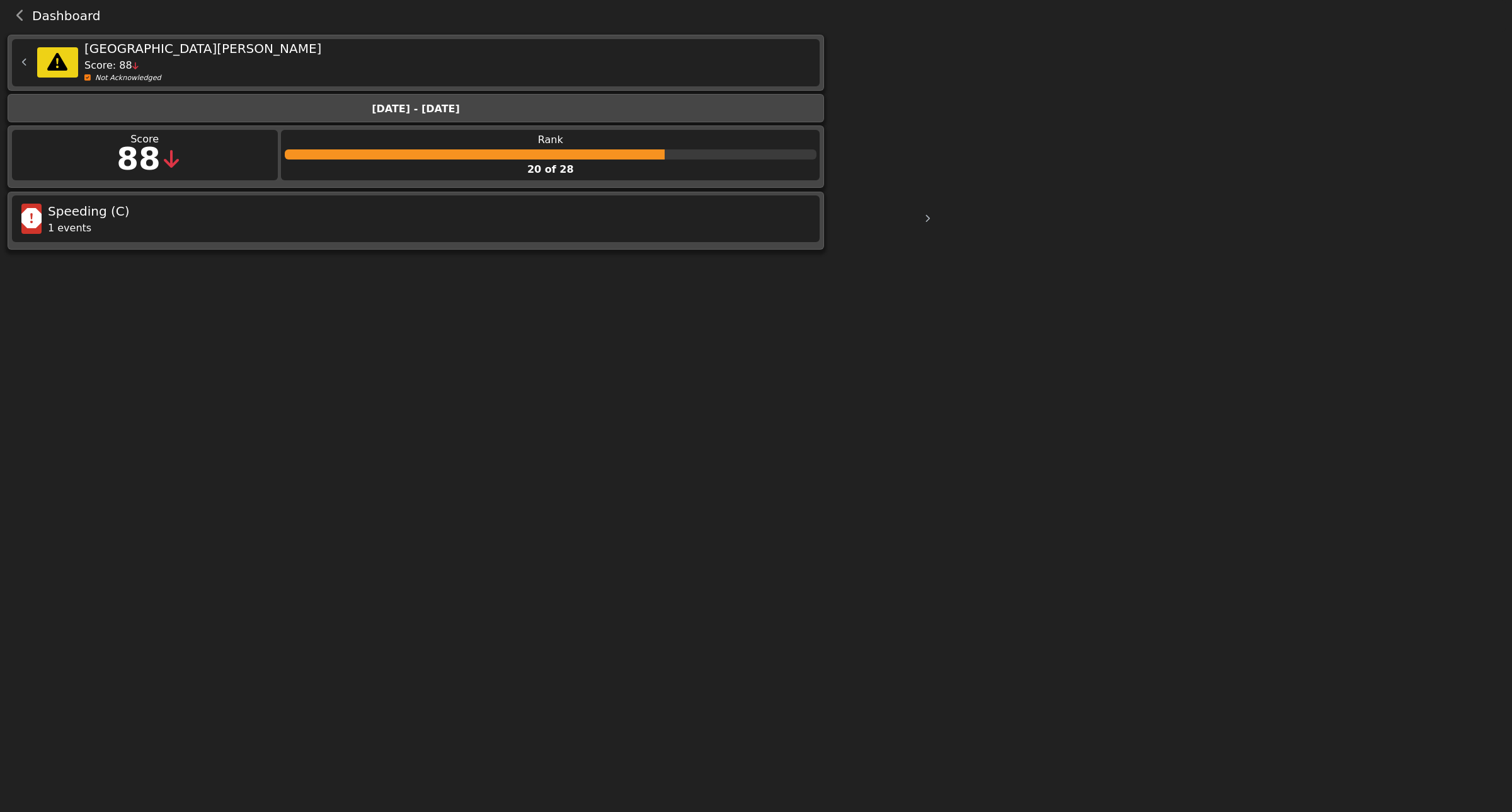
click at [16, 11] on icon "back navigation" at bounding box center [20, 16] width 8 height 13
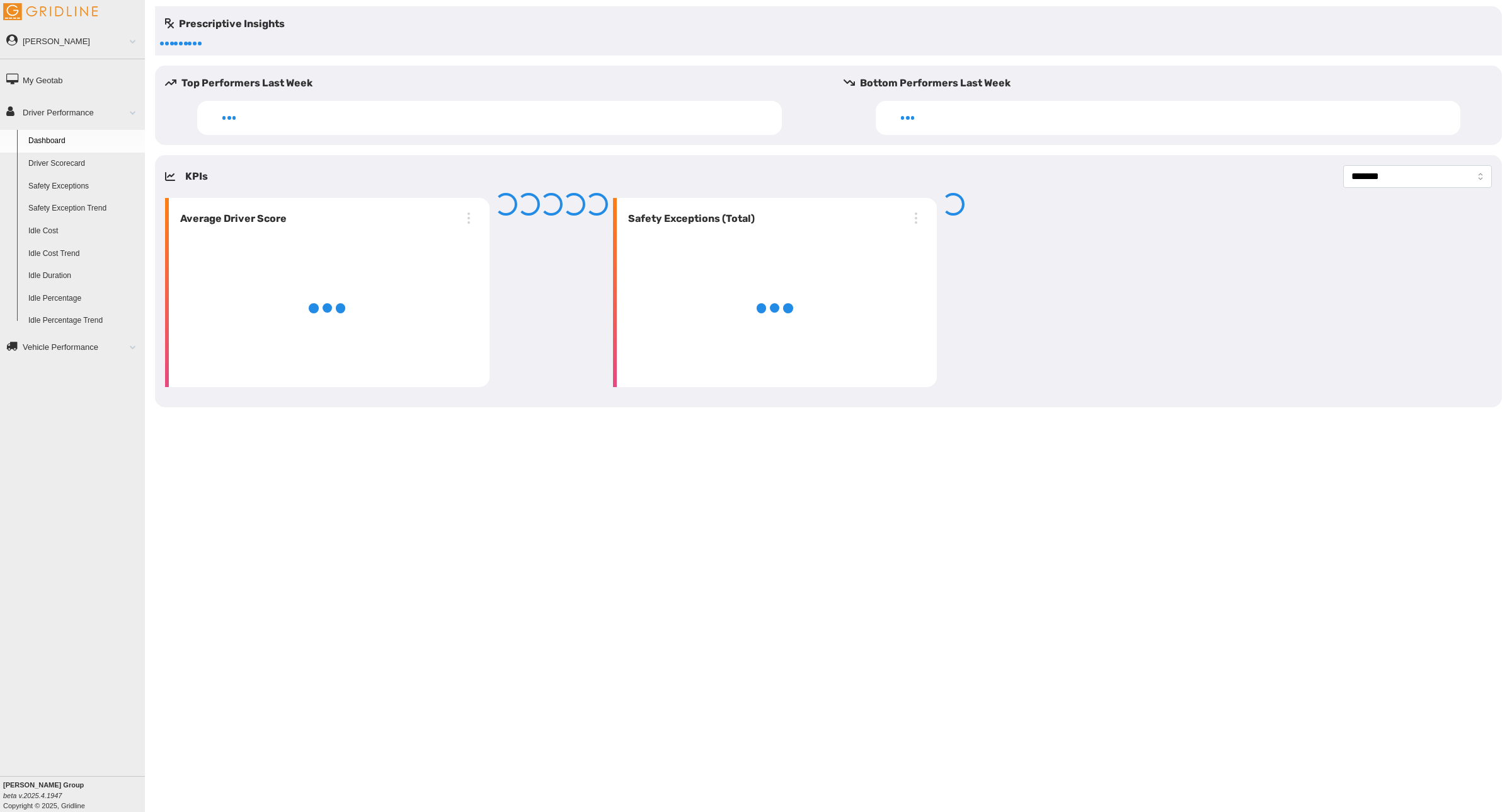
select select "**********"
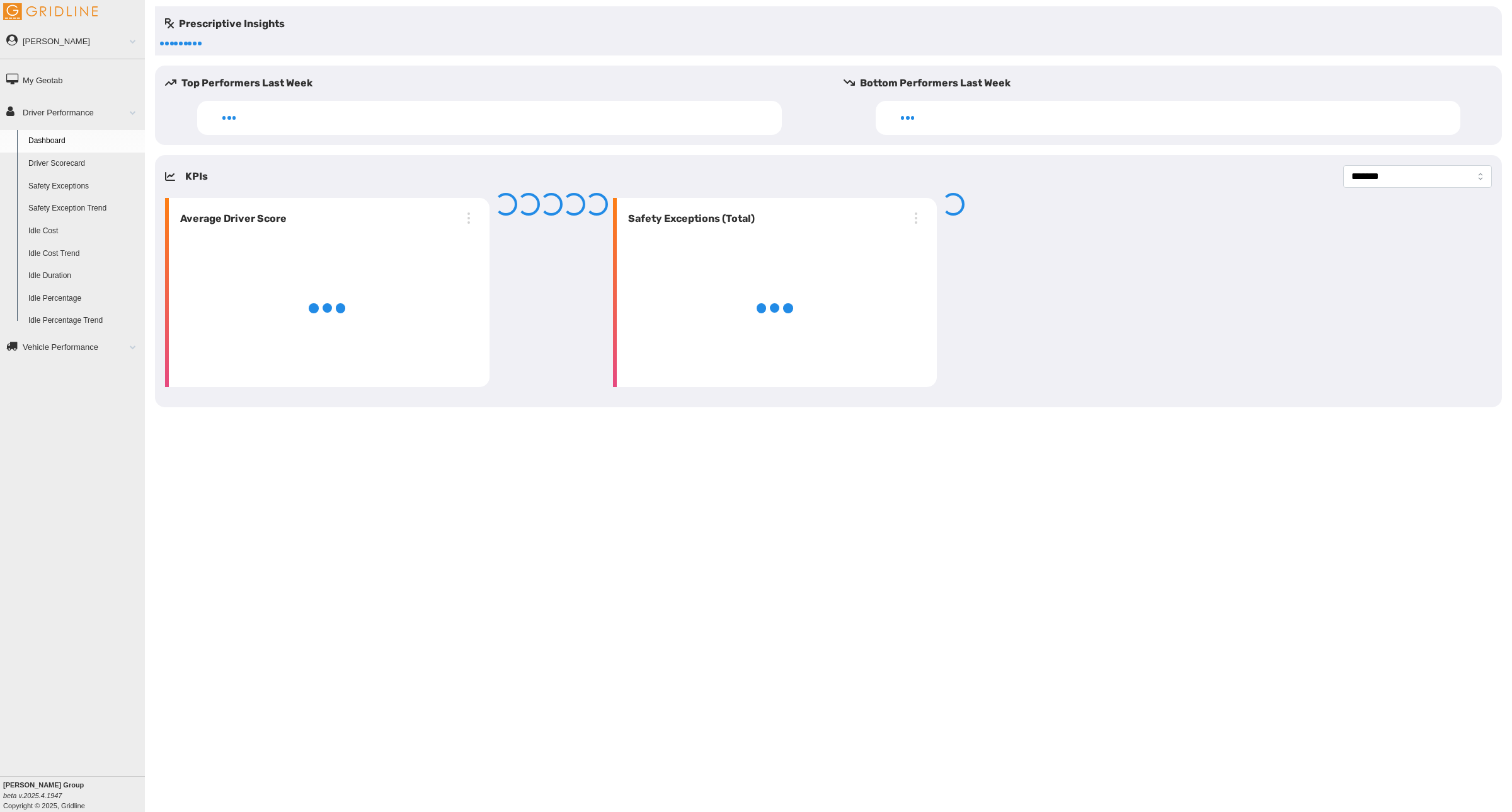
select select "**********"
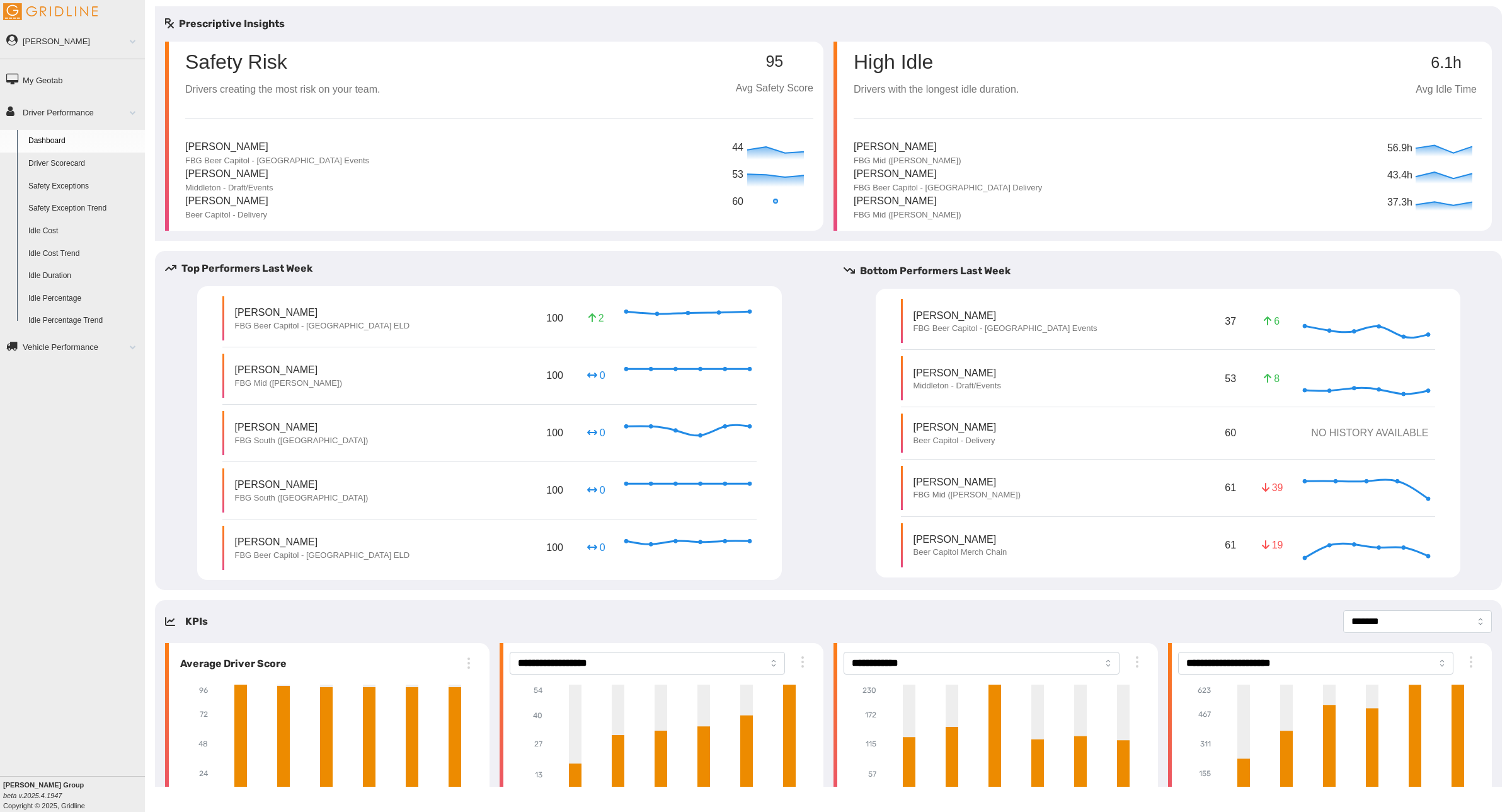
click at [71, 165] on link "Driver Scorecard" at bounding box center [84, 163] width 122 height 22
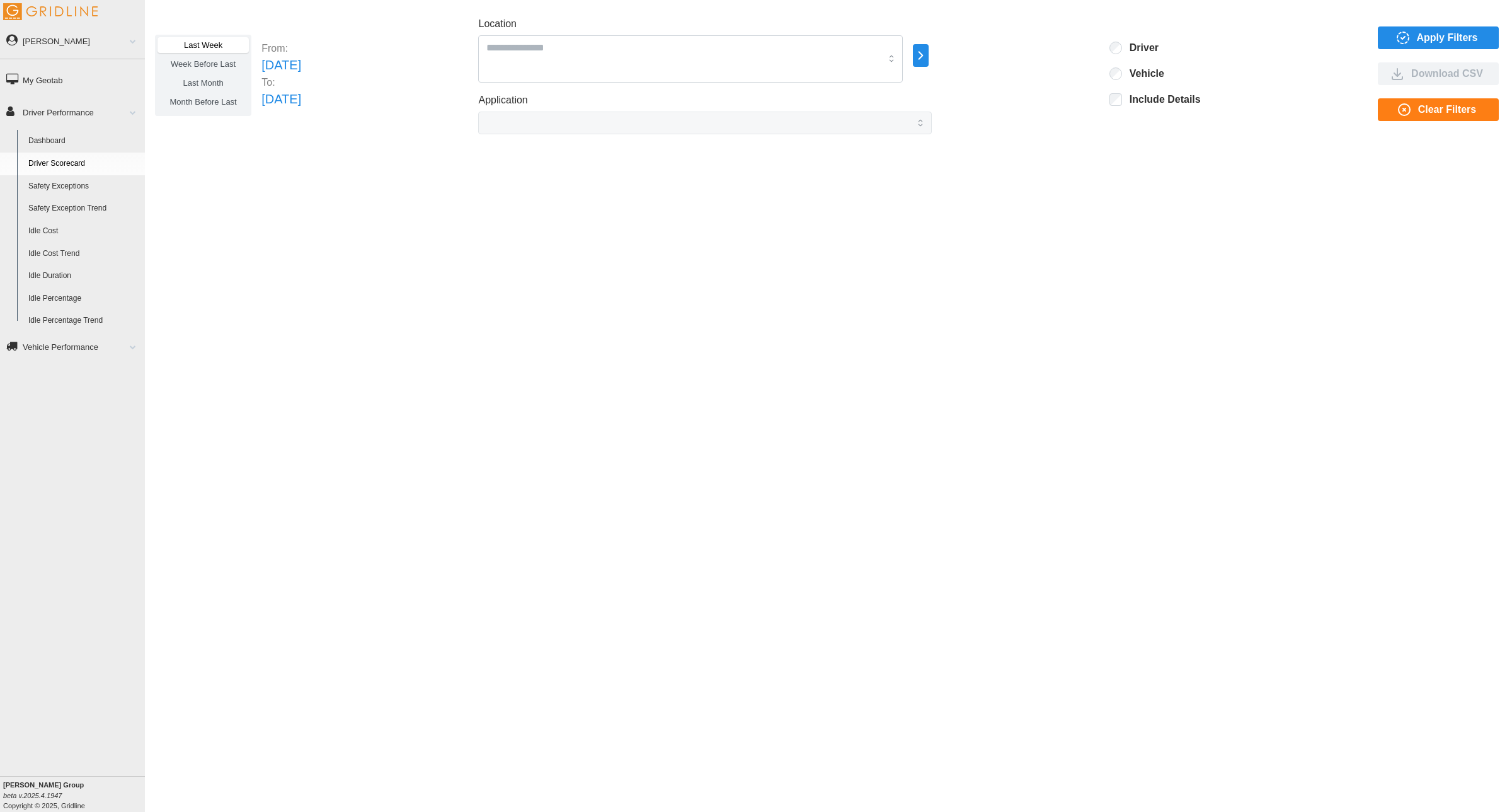
click at [200, 80] on span "Last Month" at bounding box center [203, 83] width 40 height 10
click at [297, 66] on p "[DATE]" at bounding box center [281, 65] width 39 height 20
click at [301, 99] on p "[DATE]" at bounding box center [281, 99] width 39 height 20
click at [301, 99] on p "Thu Jul 31 2025" at bounding box center [281, 99] width 39 height 20
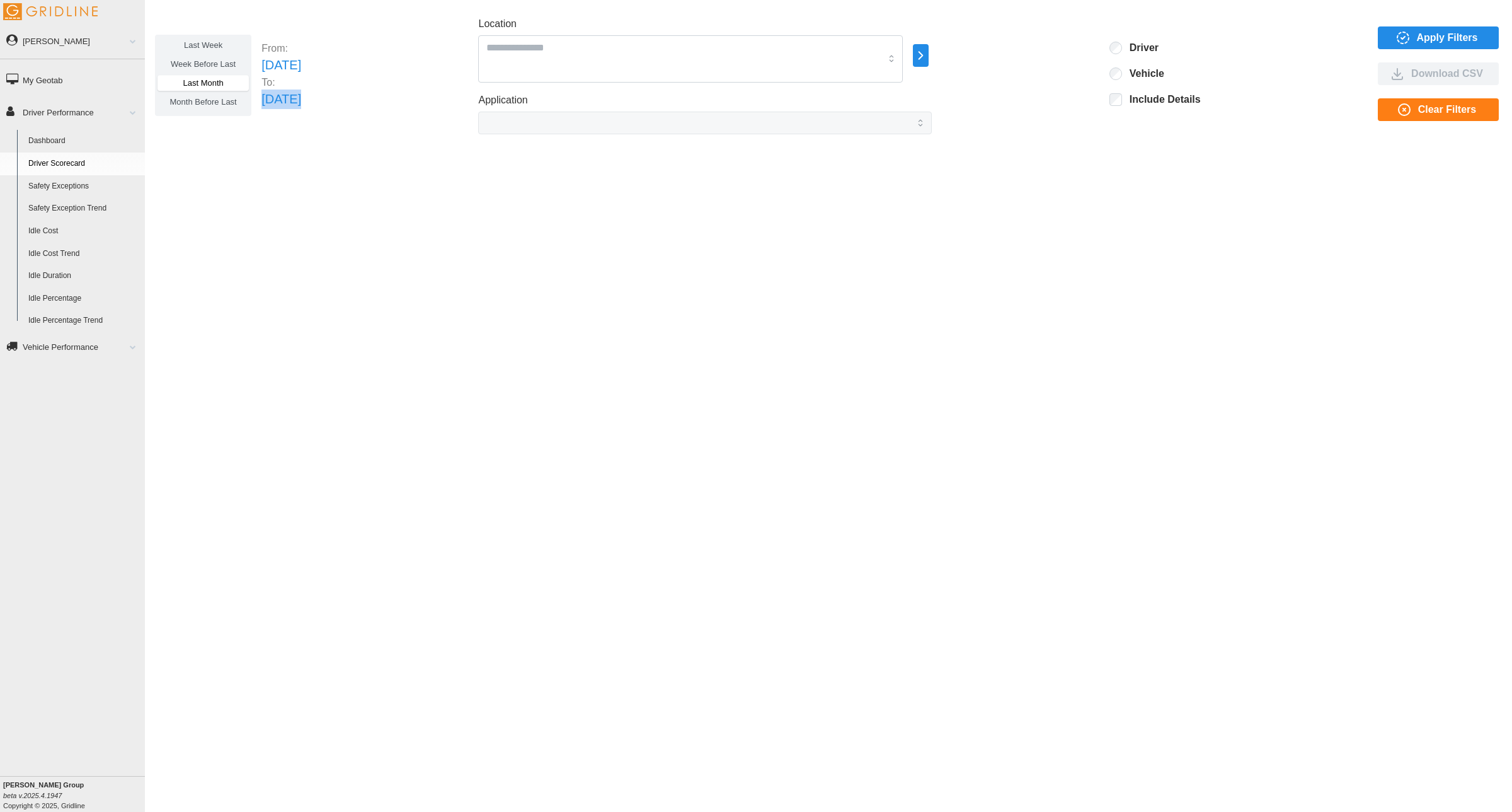
click at [301, 99] on p "Thu Jul 31 2025" at bounding box center [281, 99] width 39 height 20
click at [301, 105] on p "Thu Jul 31 2025" at bounding box center [281, 99] width 39 height 20
click at [301, 101] on p "Thu Jul 31 2025" at bounding box center [281, 99] width 39 height 20
click at [301, 101] on p "Thu Jul 31 2025" at bounding box center [281, 99] width 39 height 20
click at [394, 101] on div "Last Week Week Before Last Last Month Month Before Last From: Tue Jul 01 2025 T…" at bounding box center [829, 75] width 1347 height 118
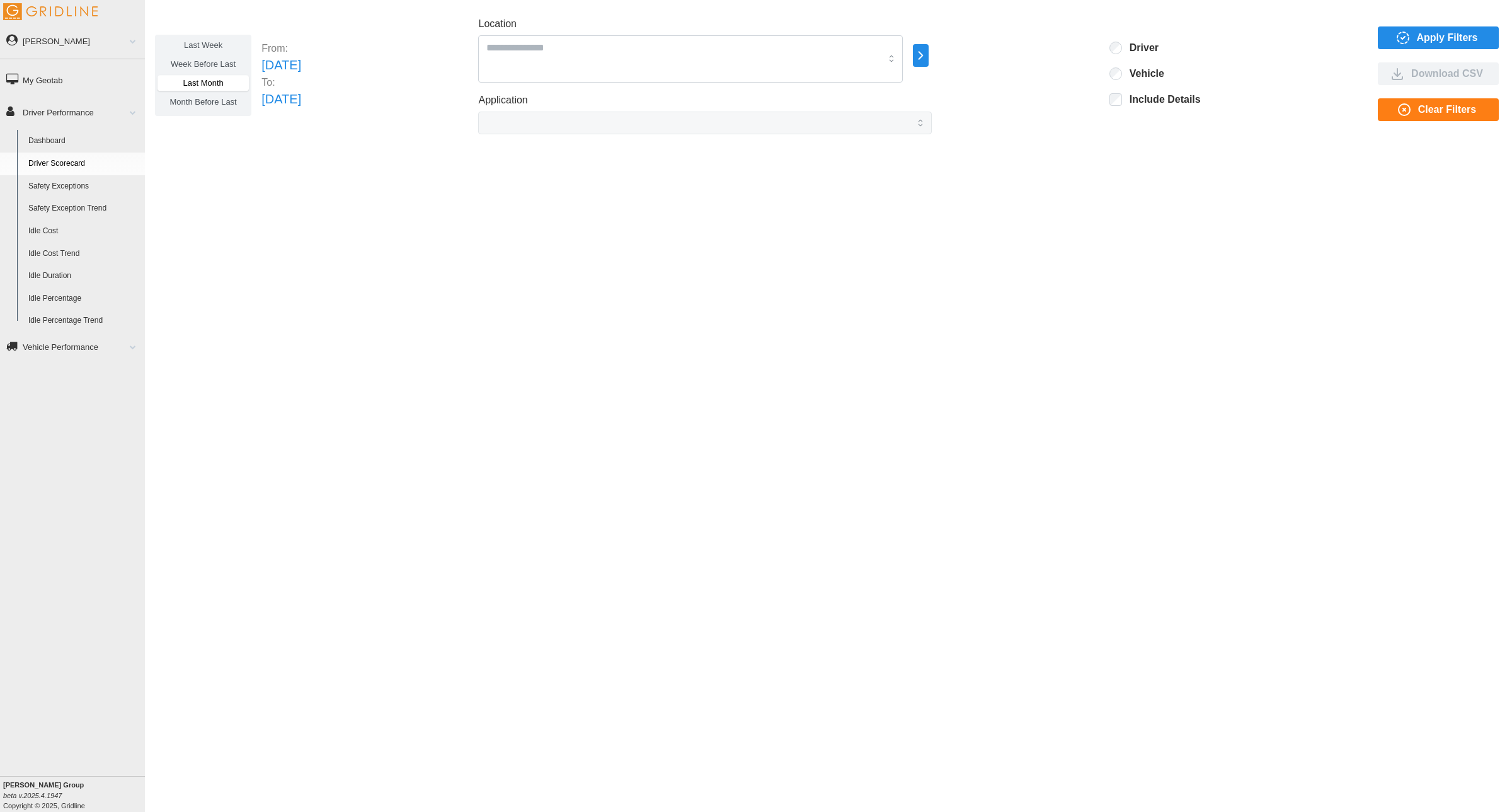
click at [928, 57] on icon "button" at bounding box center [921, 55] width 14 height 15
click at [985, 56] on div at bounding box center [986, 56] width 10 height 10
click at [1435, 32] on span "Apply Filters" at bounding box center [1447, 38] width 61 height 22
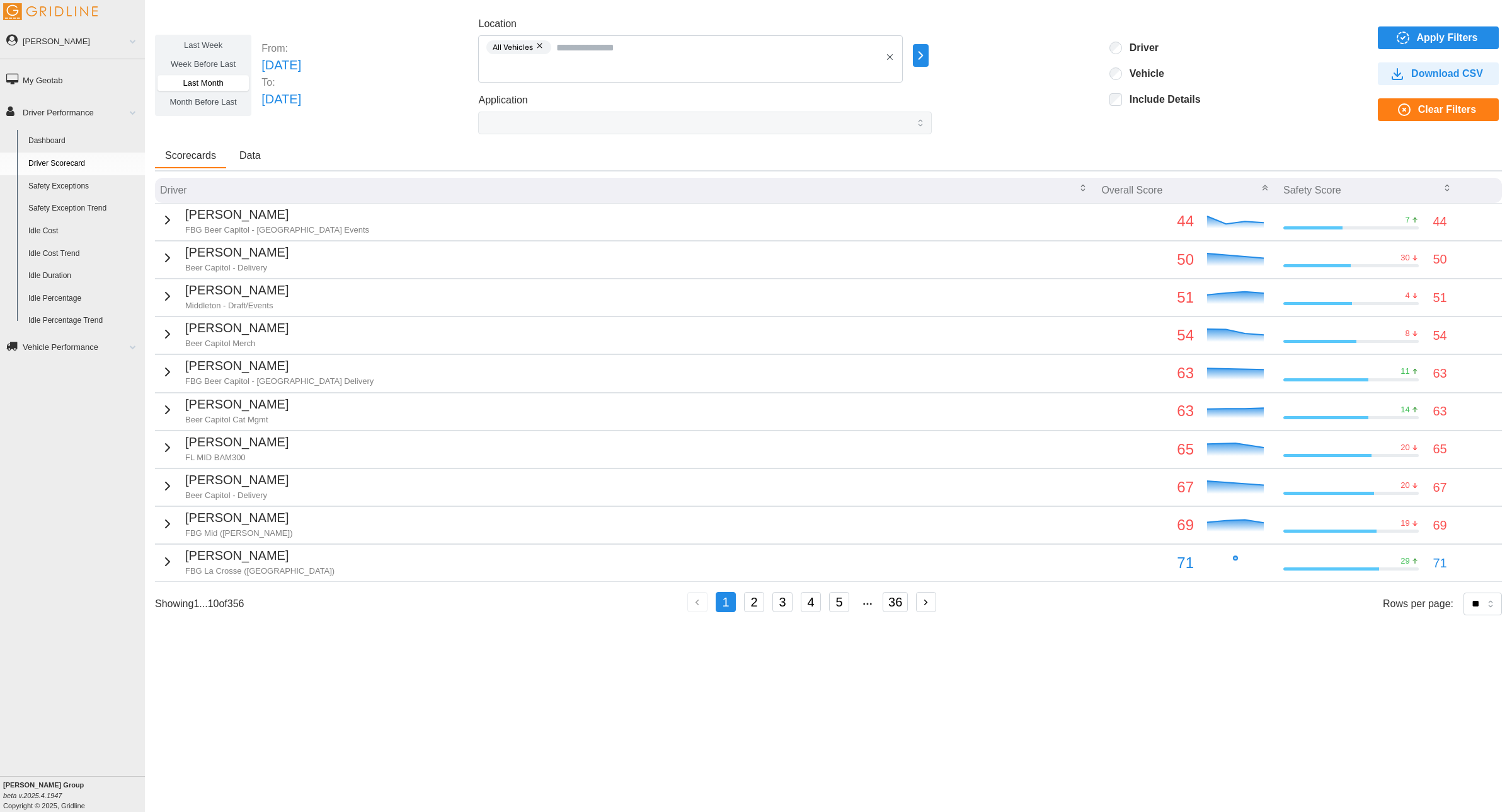
click at [1430, 74] on span "Download CSV" at bounding box center [1447, 74] width 72 height 22
click at [58, 139] on link "Dashboard" at bounding box center [84, 141] width 122 height 22
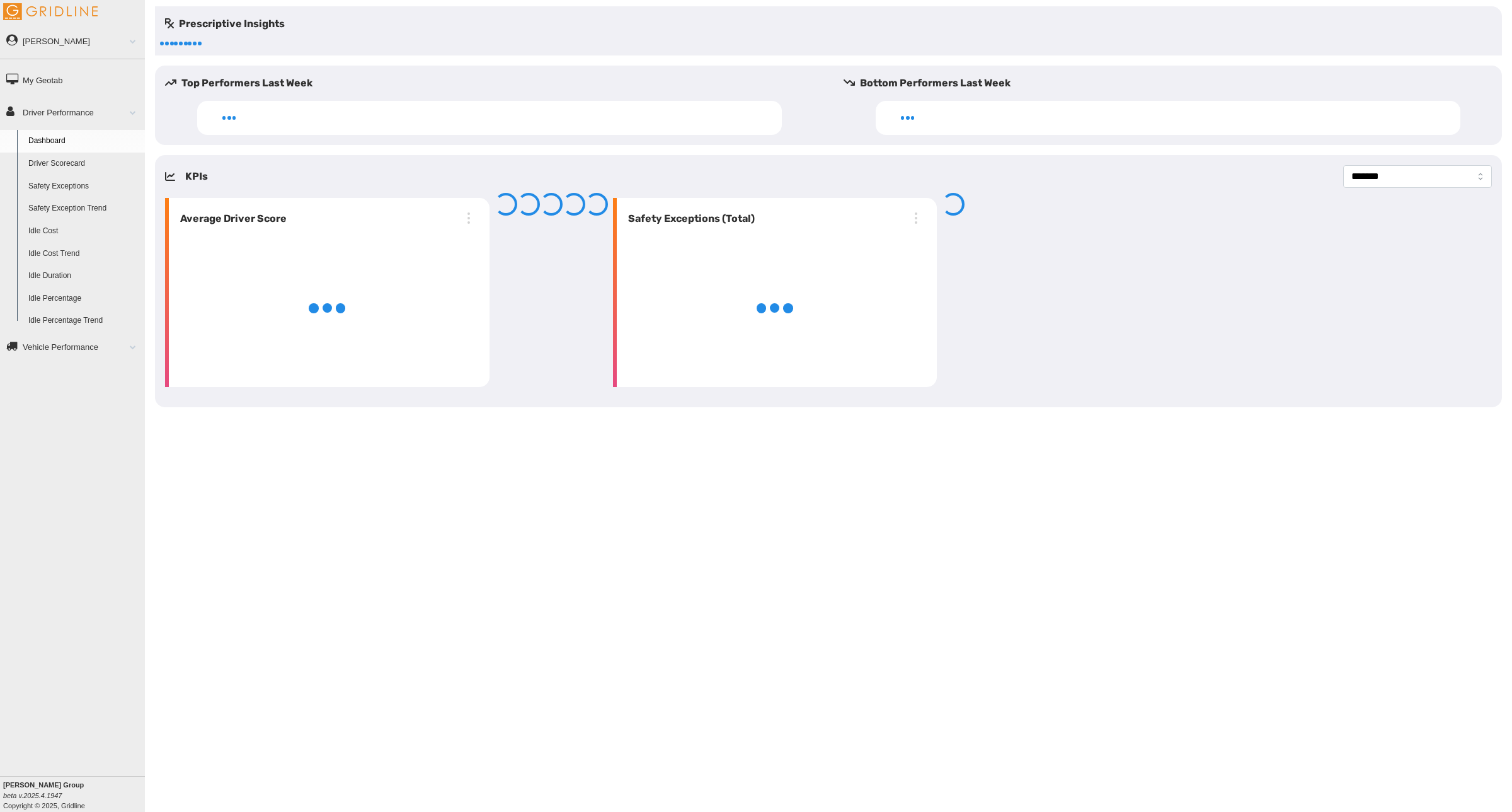
select select "**********"
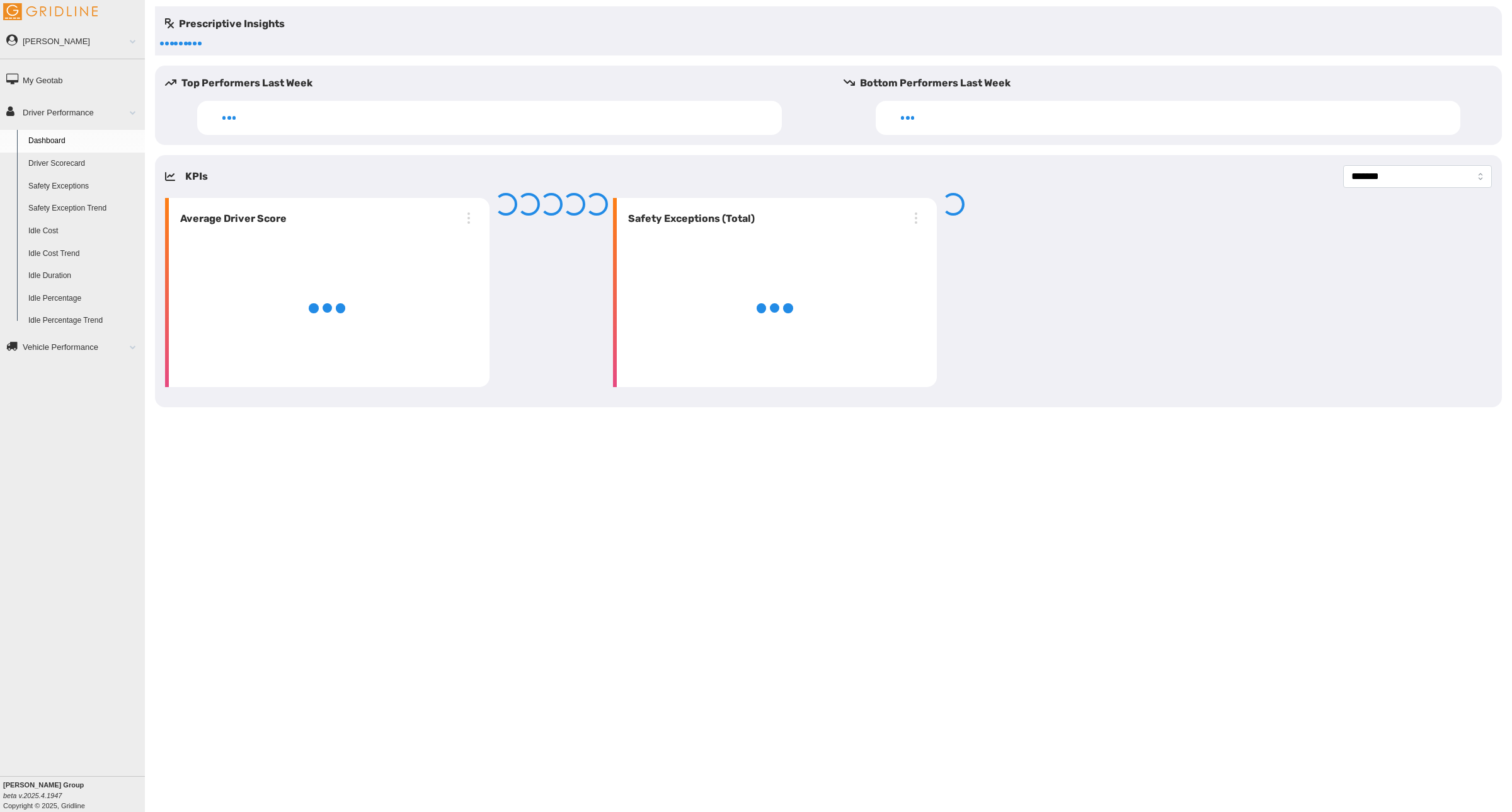
select select "**********"
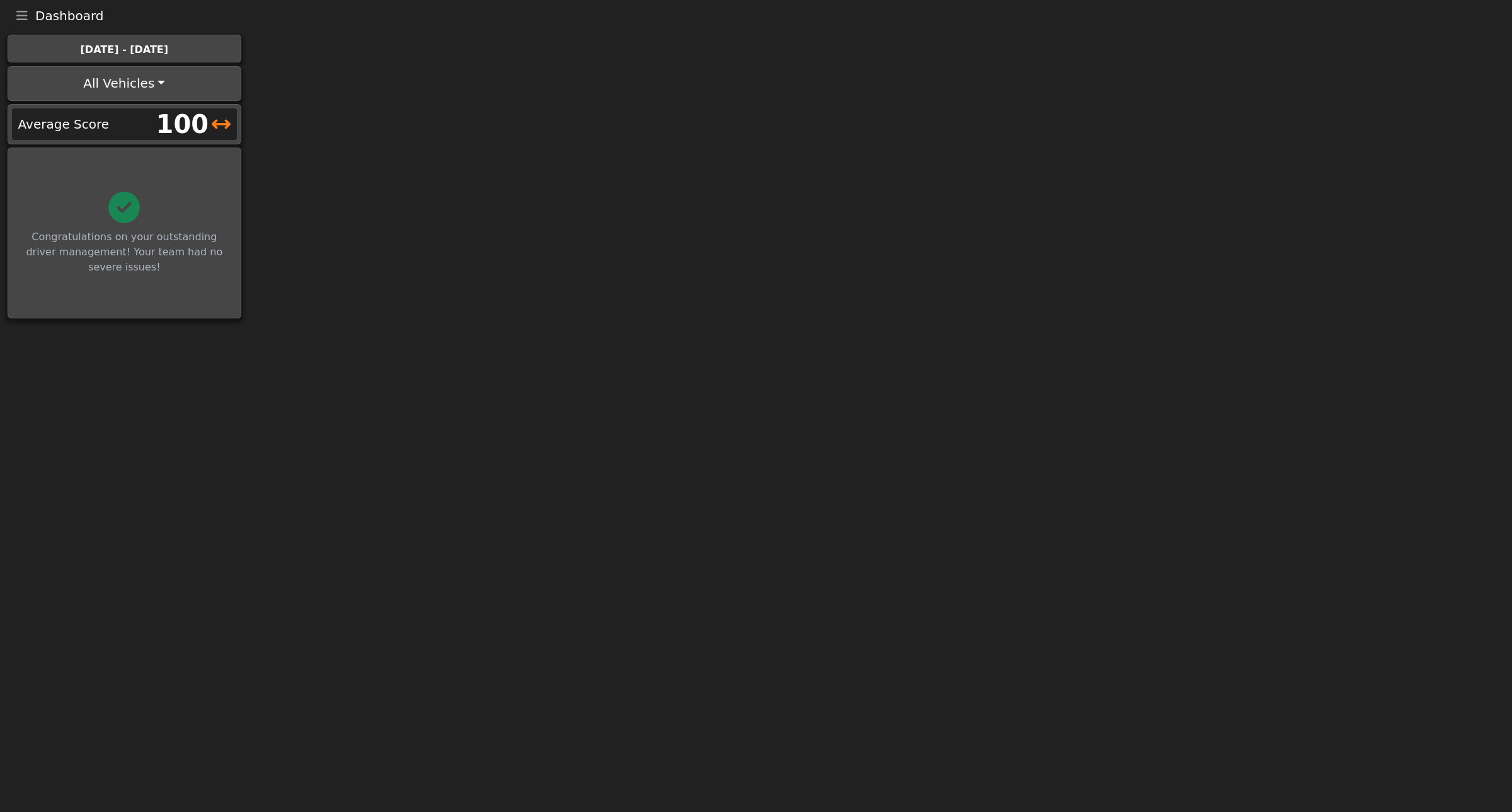
click at [18, 14] on icon "Toggle navigation" at bounding box center [22, 16] width 12 height 13
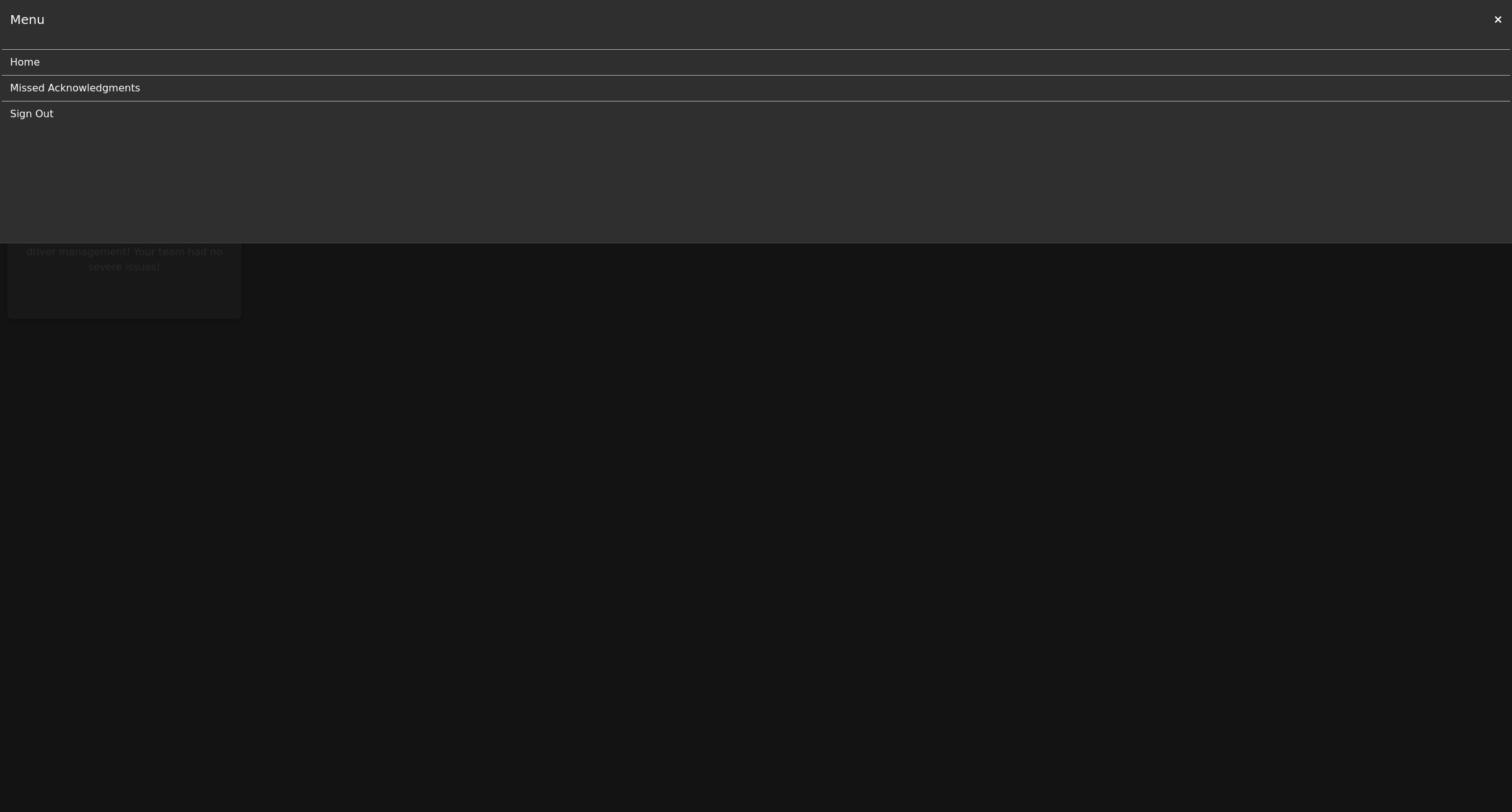
click at [19, 13] on div "Menu" at bounding box center [27, 20] width 35 height 19
click at [1492, 16] on div "Menu" at bounding box center [756, 19] width 1512 height 39
click at [1497, 16] on icon at bounding box center [1498, 19] width 7 height 10
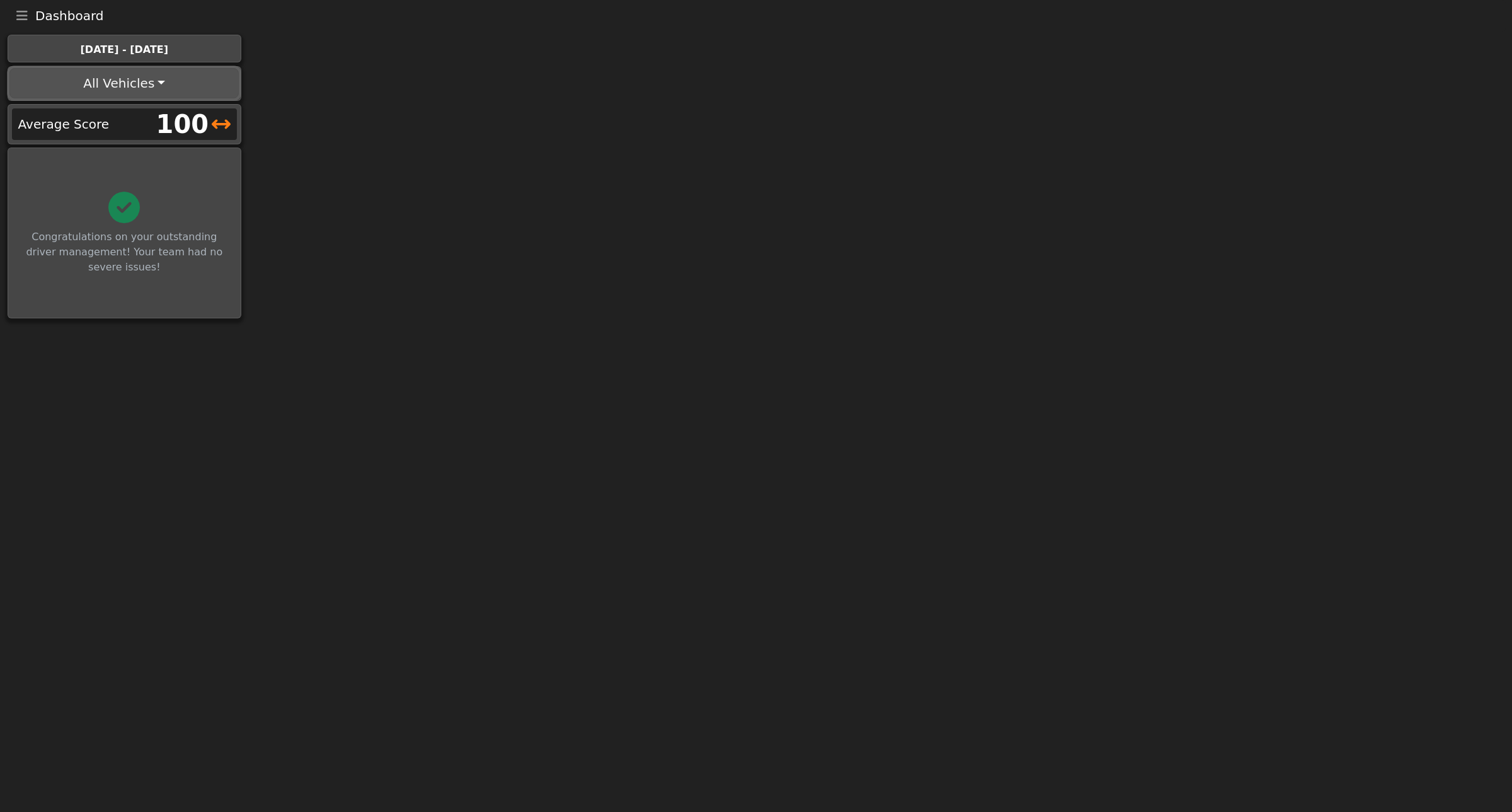
click at [175, 78] on button "All Vehicles" at bounding box center [124, 83] width 229 height 30
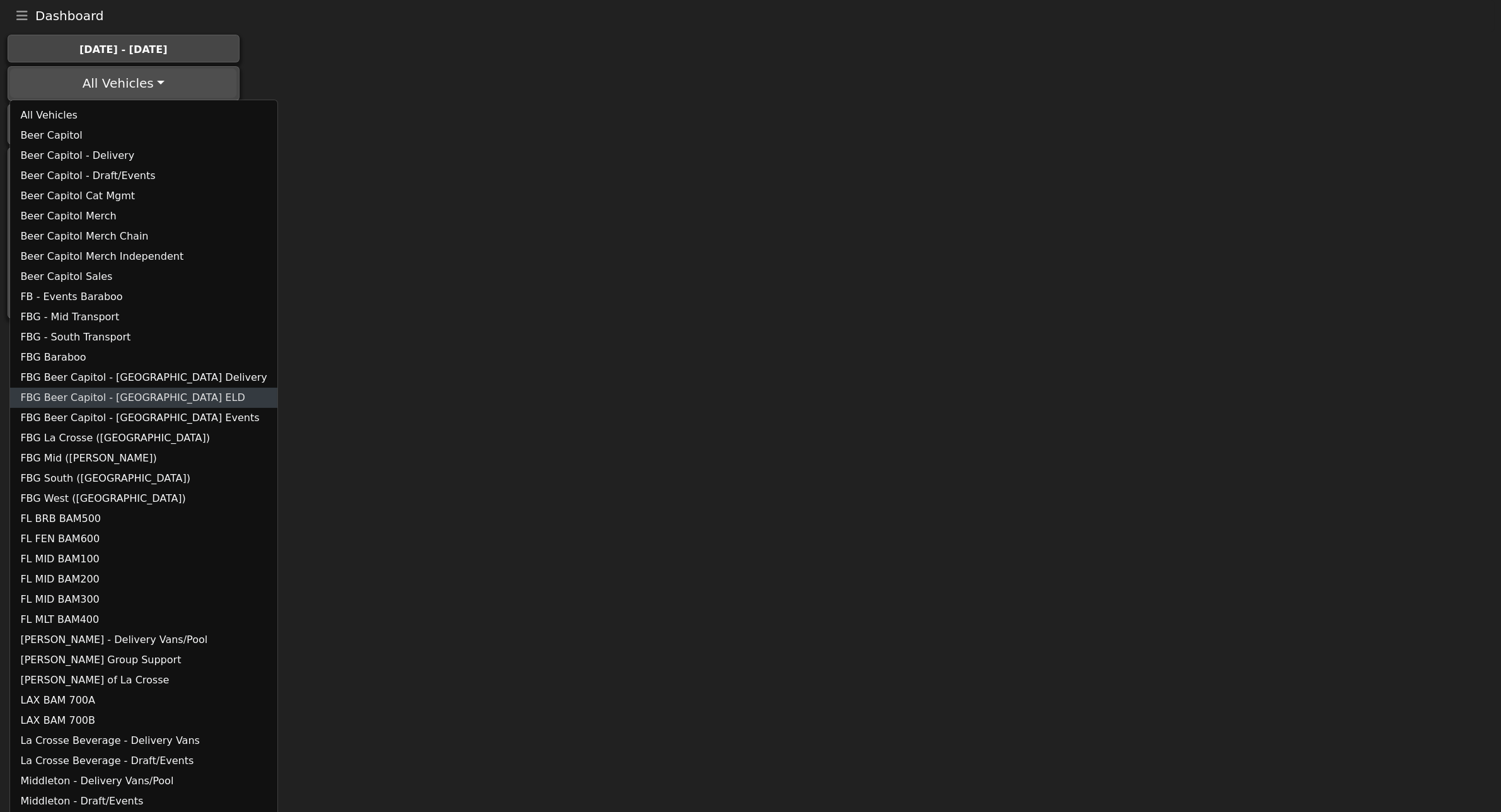
click at [85, 399] on link "FBG Beer Capitol - Sussex ELD" at bounding box center [144, 398] width 267 height 20
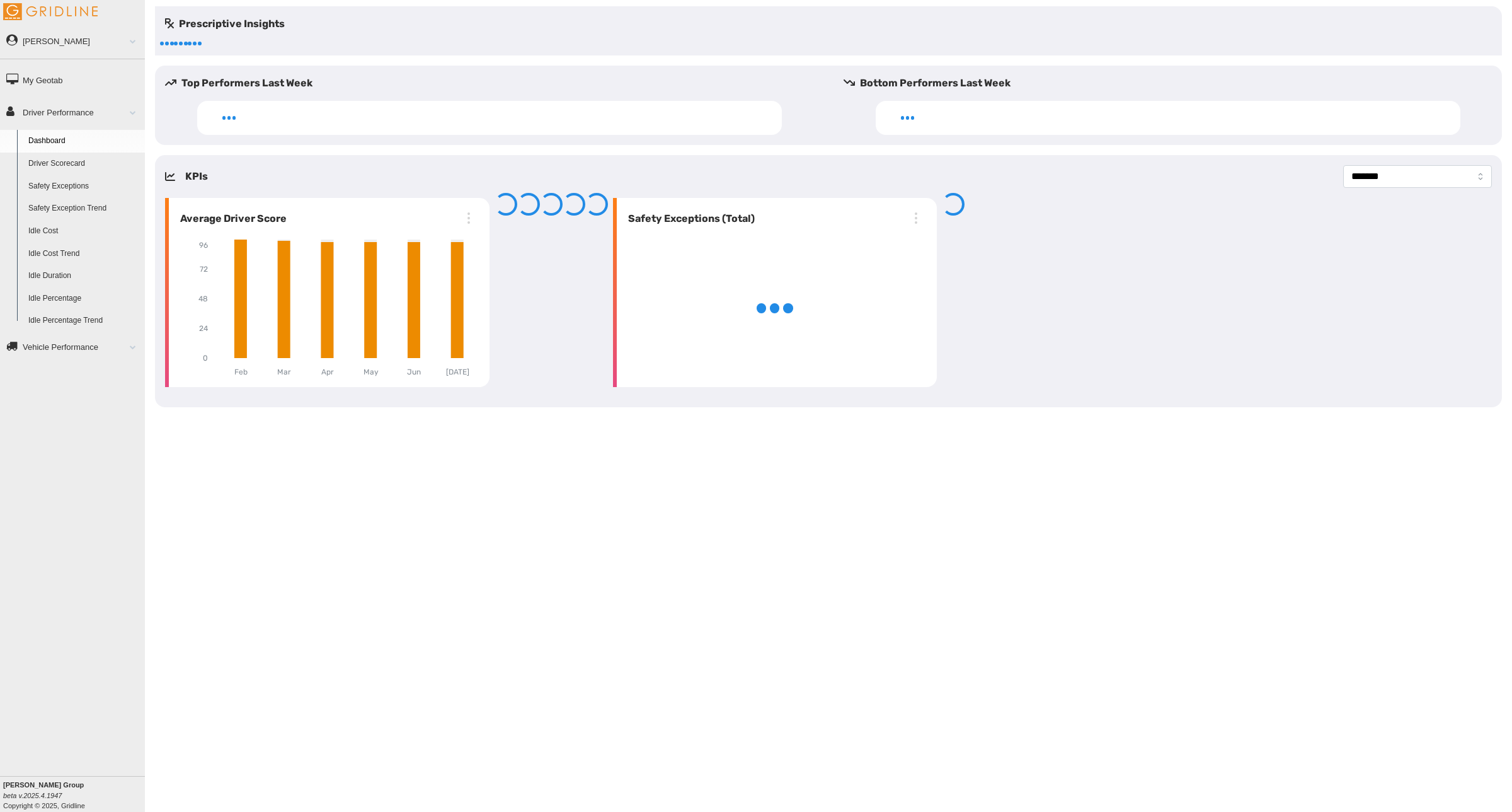
select select "**********"
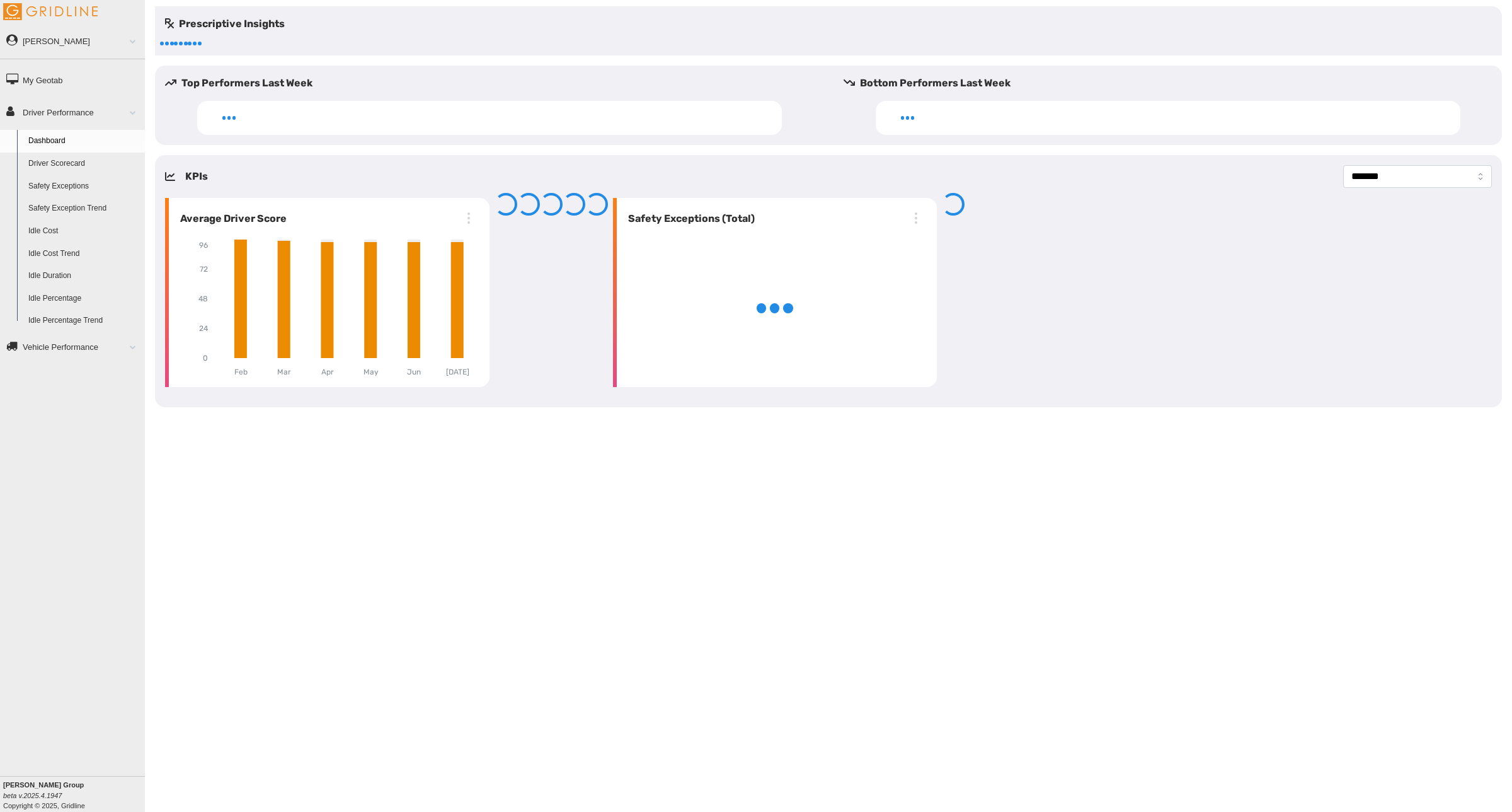
select select "**********"
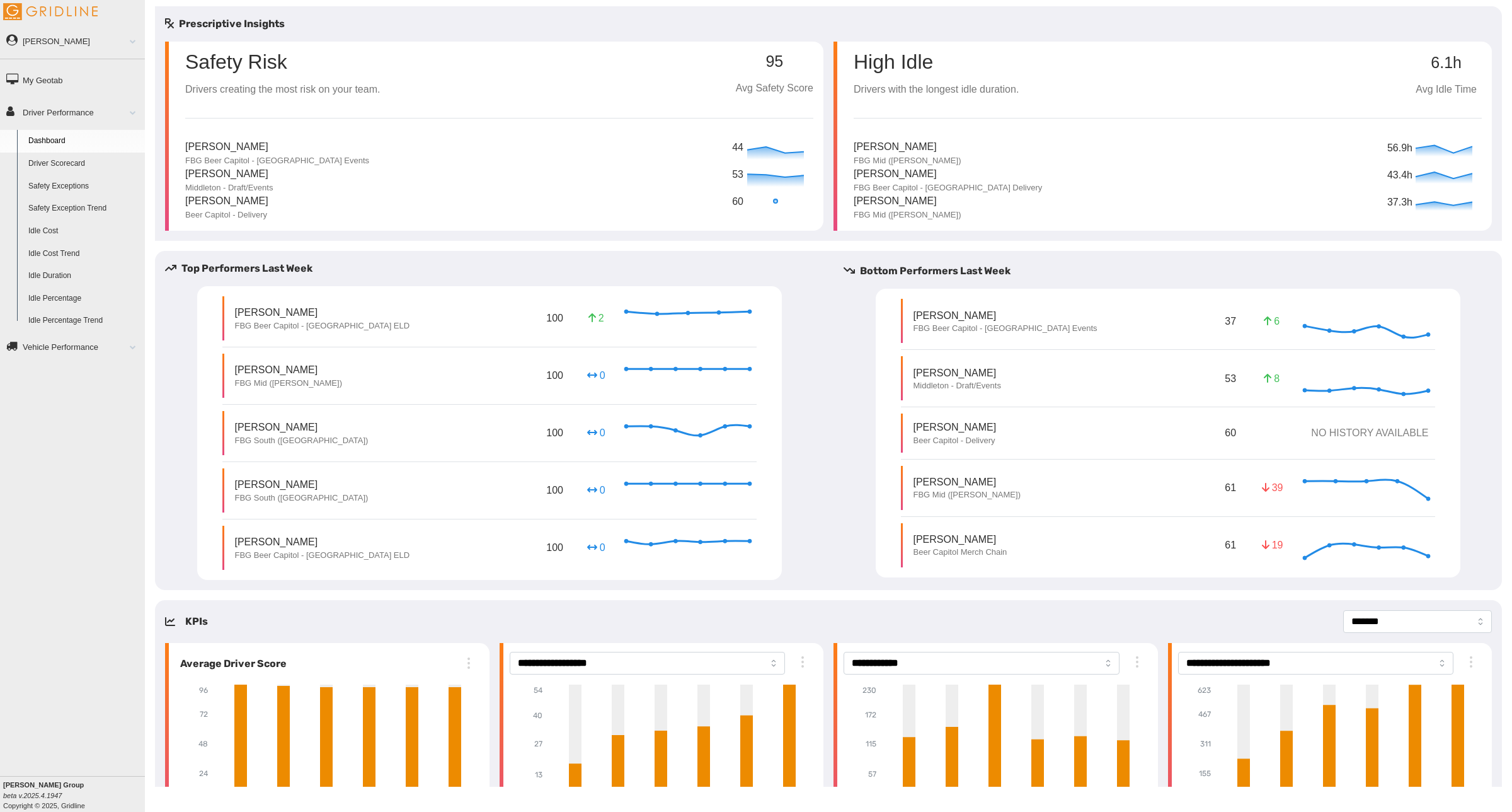
click at [54, 165] on link "Driver Scorecard" at bounding box center [84, 163] width 122 height 22
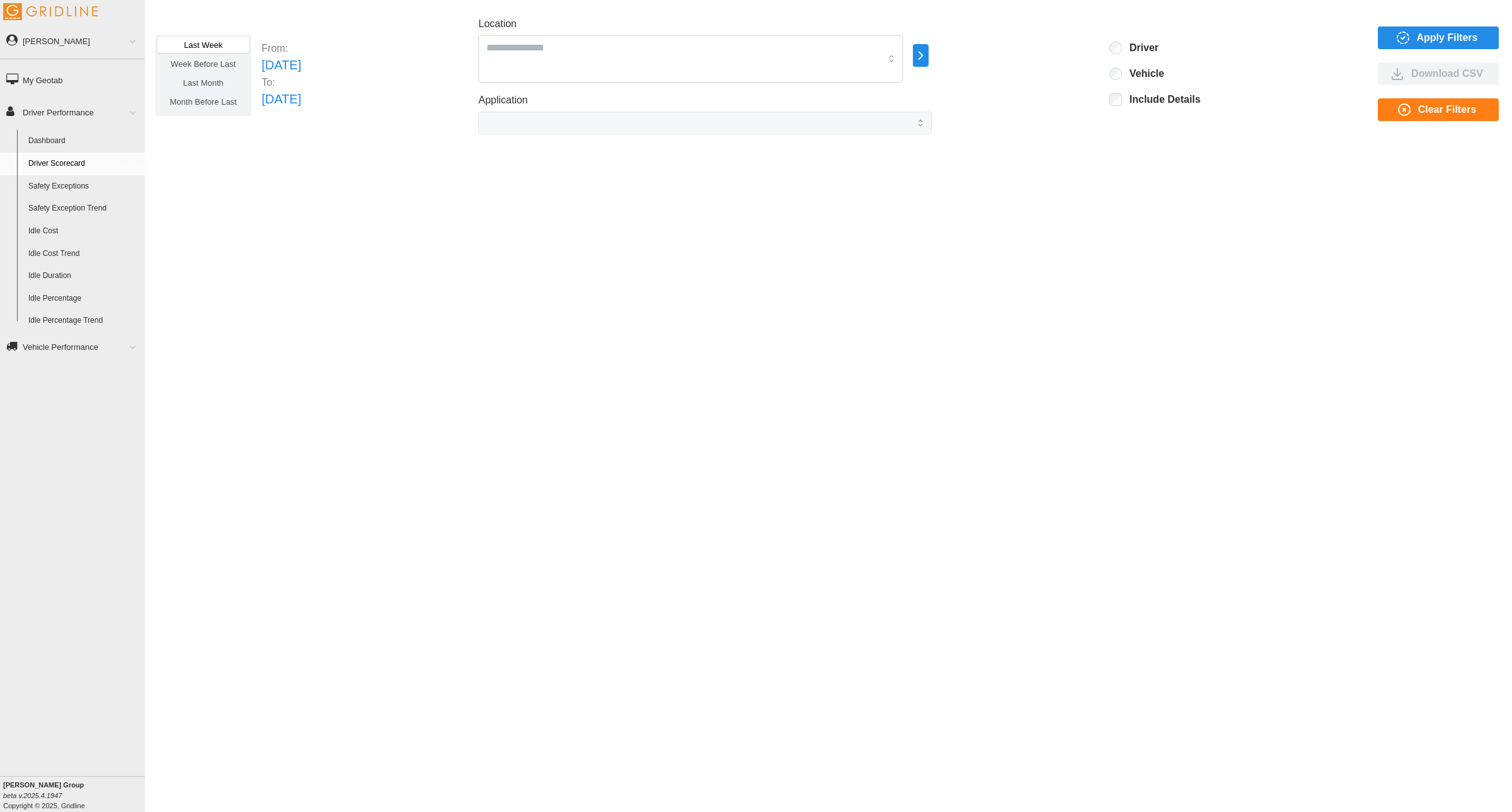
click at [199, 82] on span "Last Month" at bounding box center [203, 83] width 40 height 10
click at [928, 58] on icon "button" at bounding box center [921, 55] width 14 height 15
click at [984, 56] on div at bounding box center [986, 56] width 10 height 10
click at [1434, 39] on span "Apply Filters" at bounding box center [1447, 38] width 61 height 22
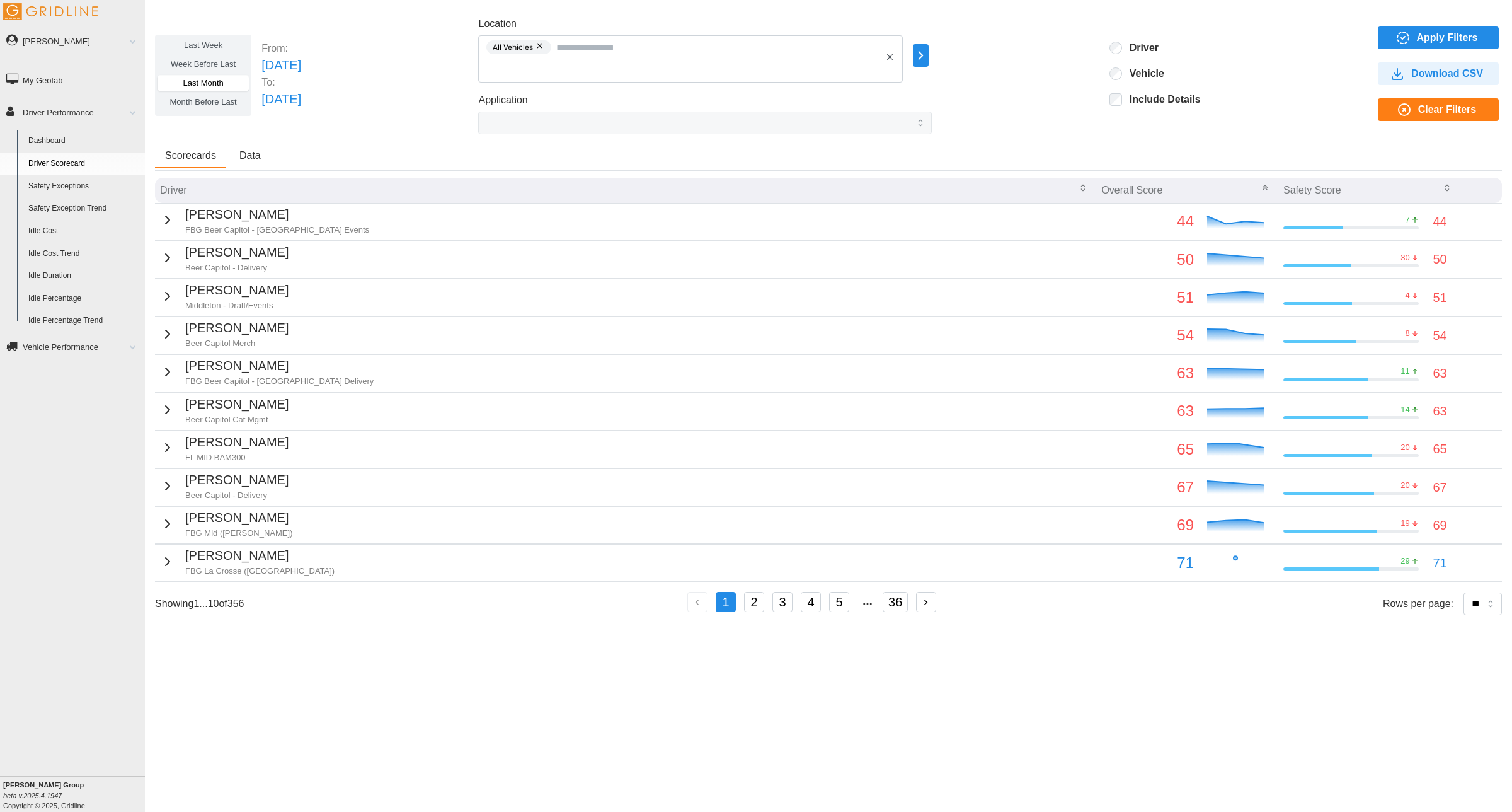
click at [1260, 184] on icon "button" at bounding box center [1265, 188] width 10 height 10
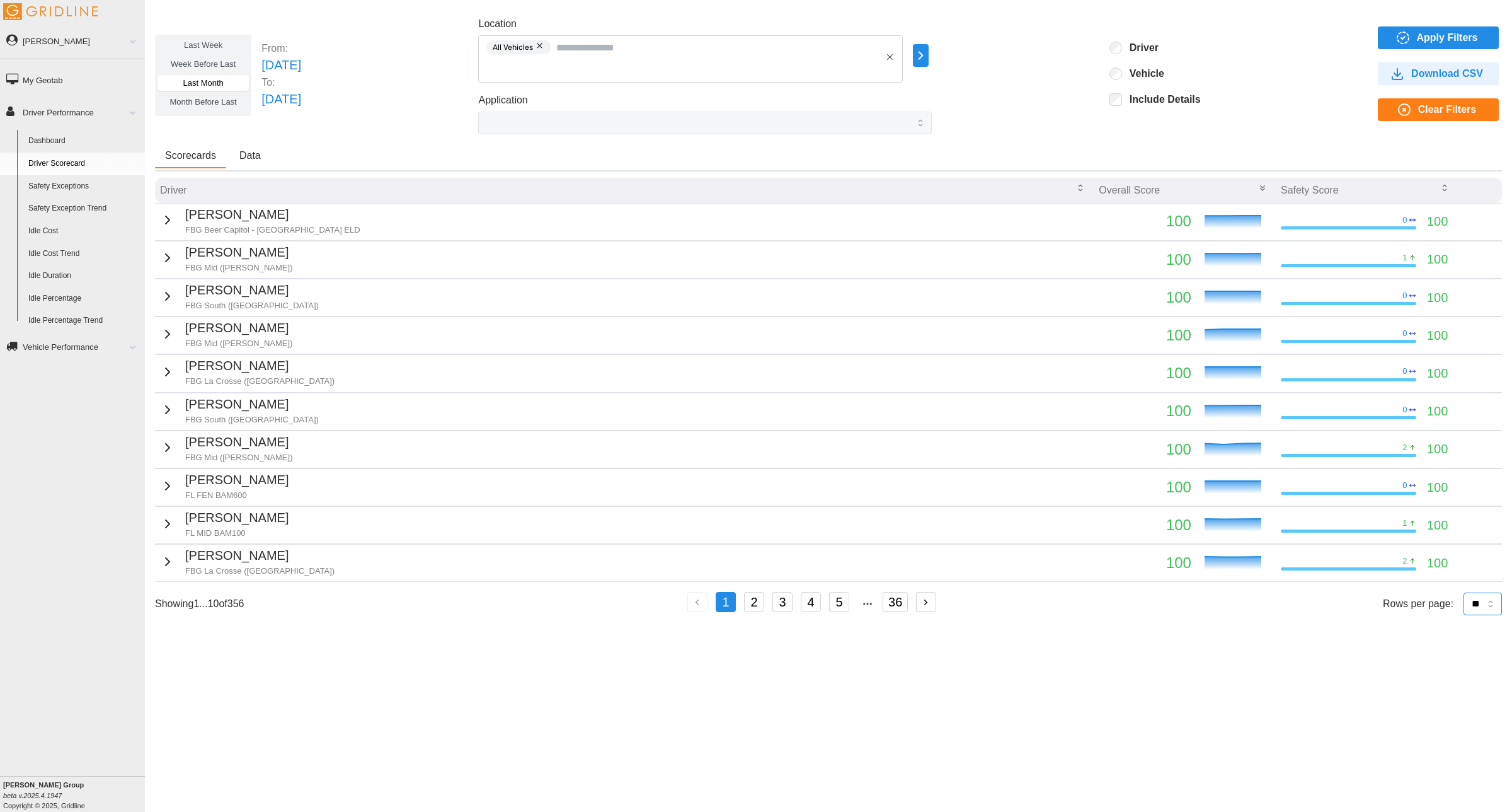
click at [1479, 598] on select "** ** ** **" at bounding box center [1483, 603] width 39 height 22
select select "**"
click at [1464, 615] on select "** ** ** **" at bounding box center [1483, 603] width 39 height 22
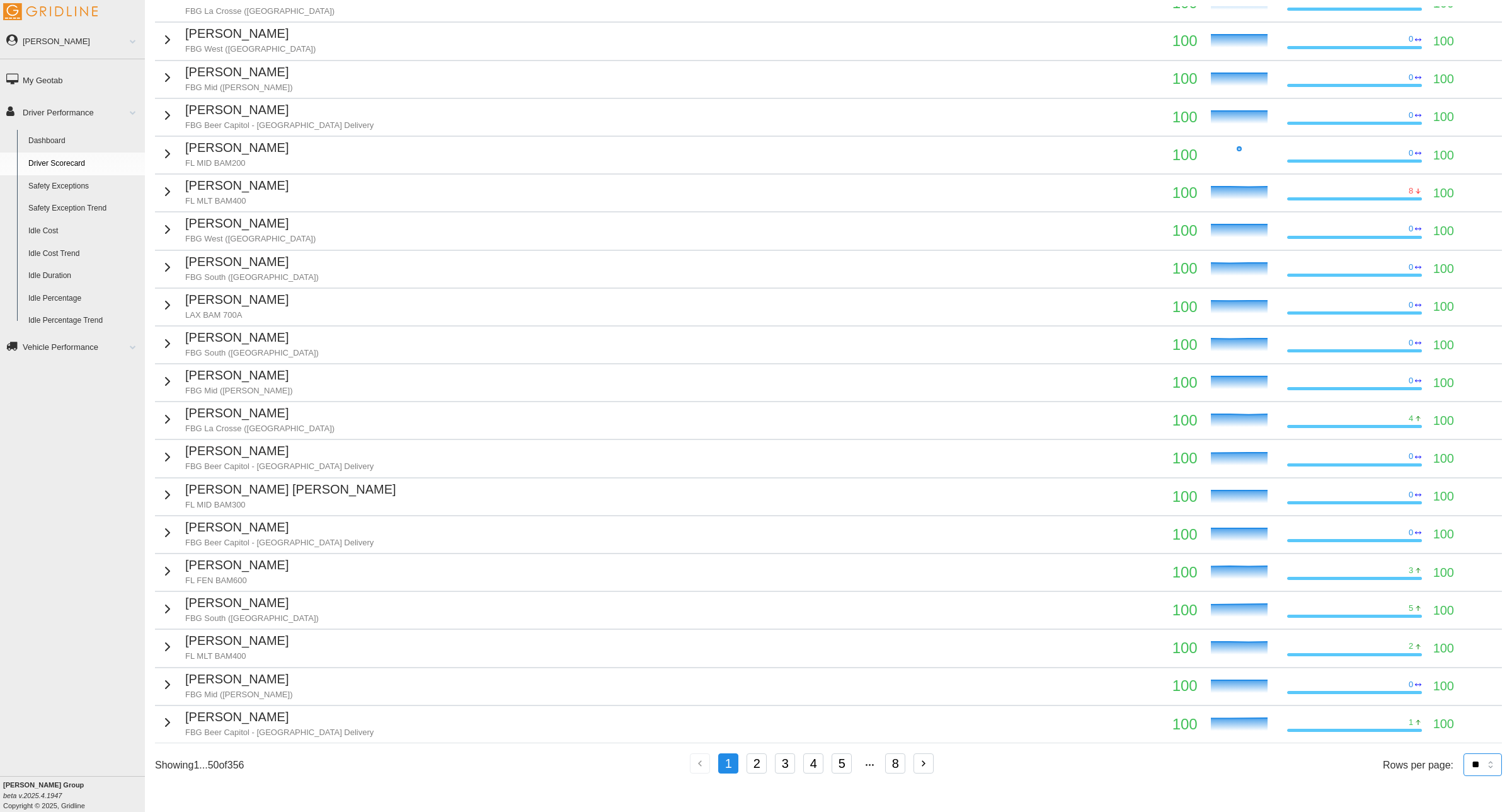
scroll to position [1371, 0]
click at [757, 764] on button "2" at bounding box center [757, 764] width 20 height 20
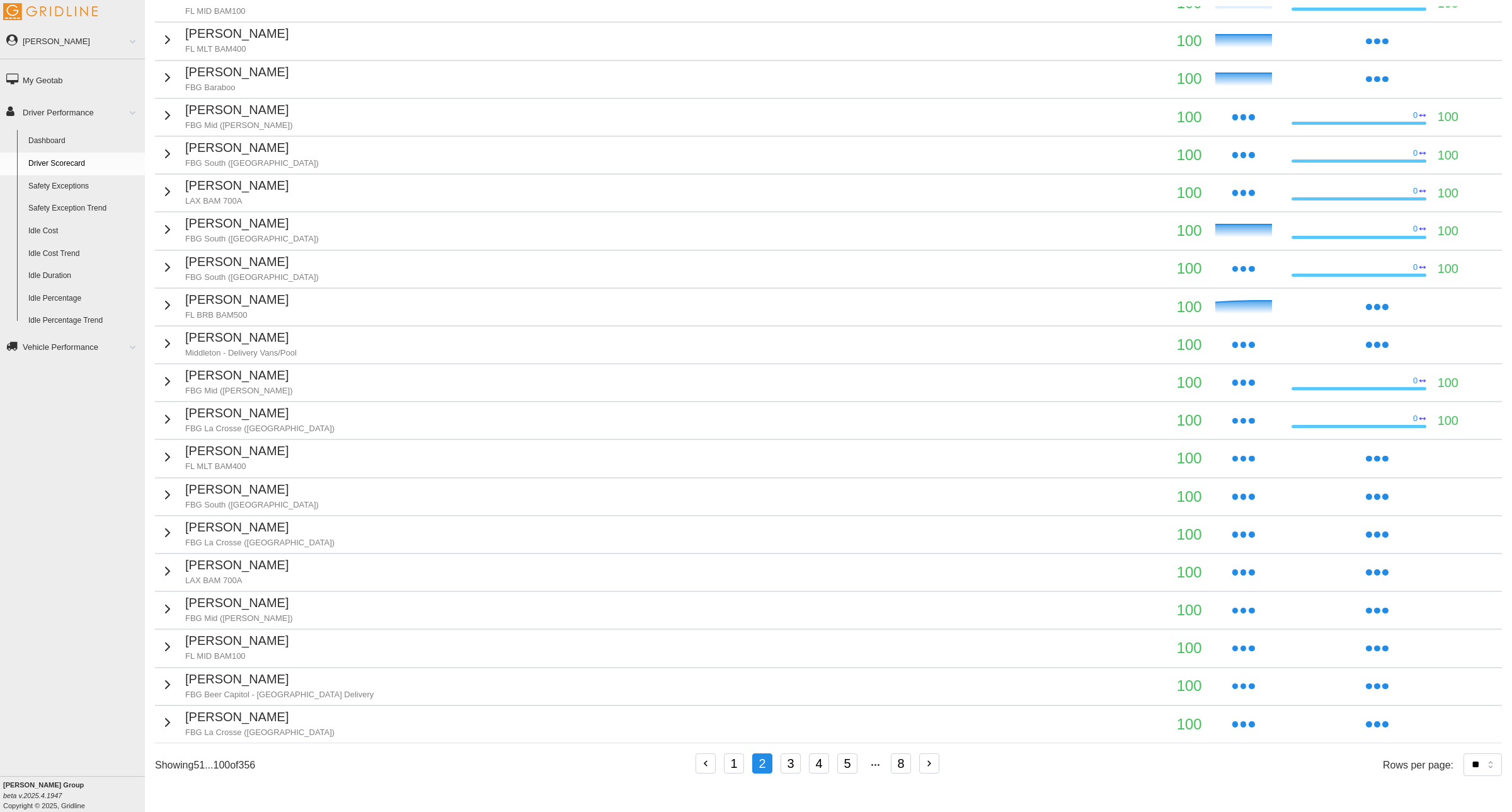
click at [788, 761] on button "3" at bounding box center [791, 764] width 20 height 20
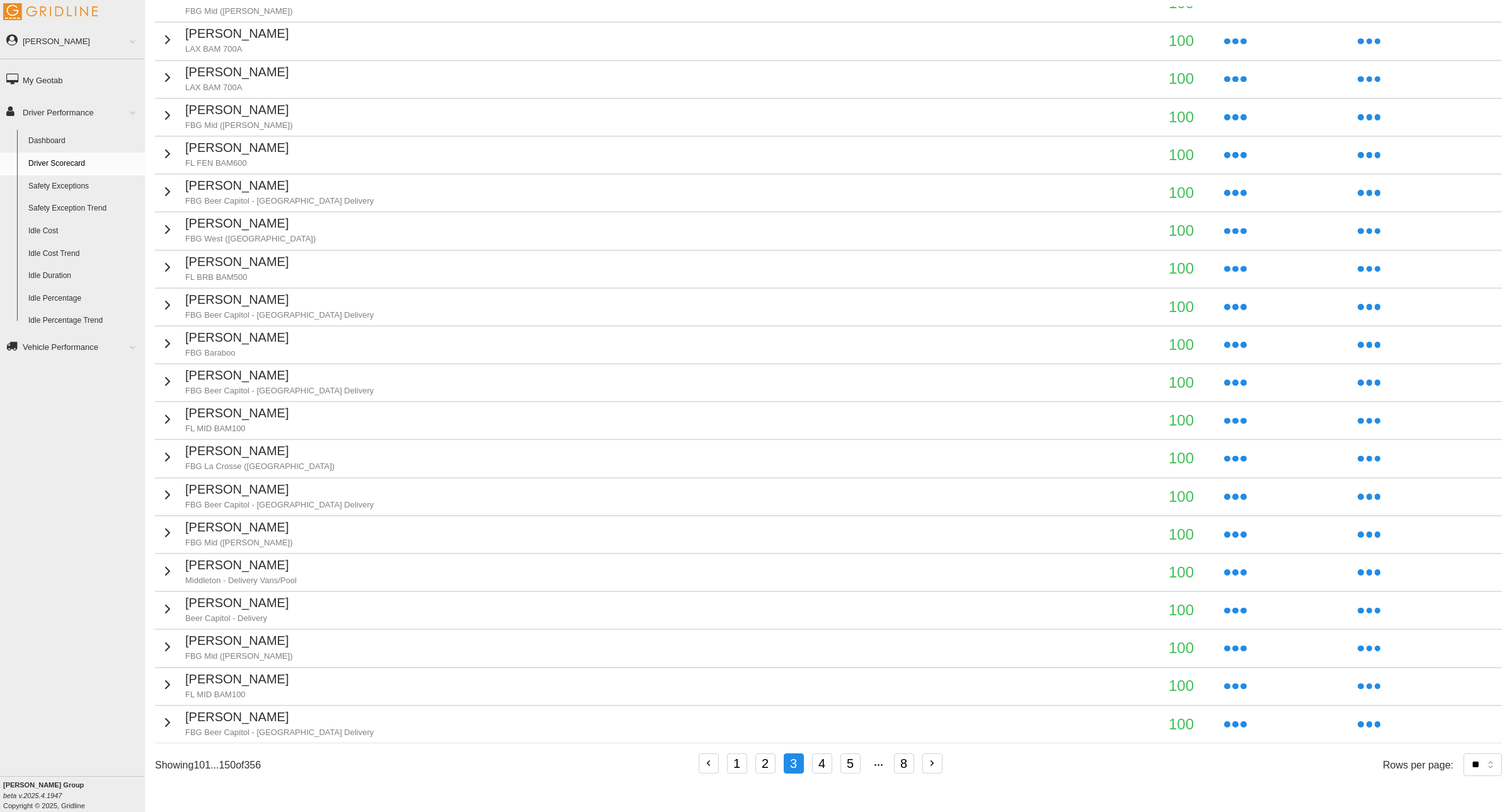
click at [821, 764] on button "4" at bounding box center [823, 764] width 20 height 20
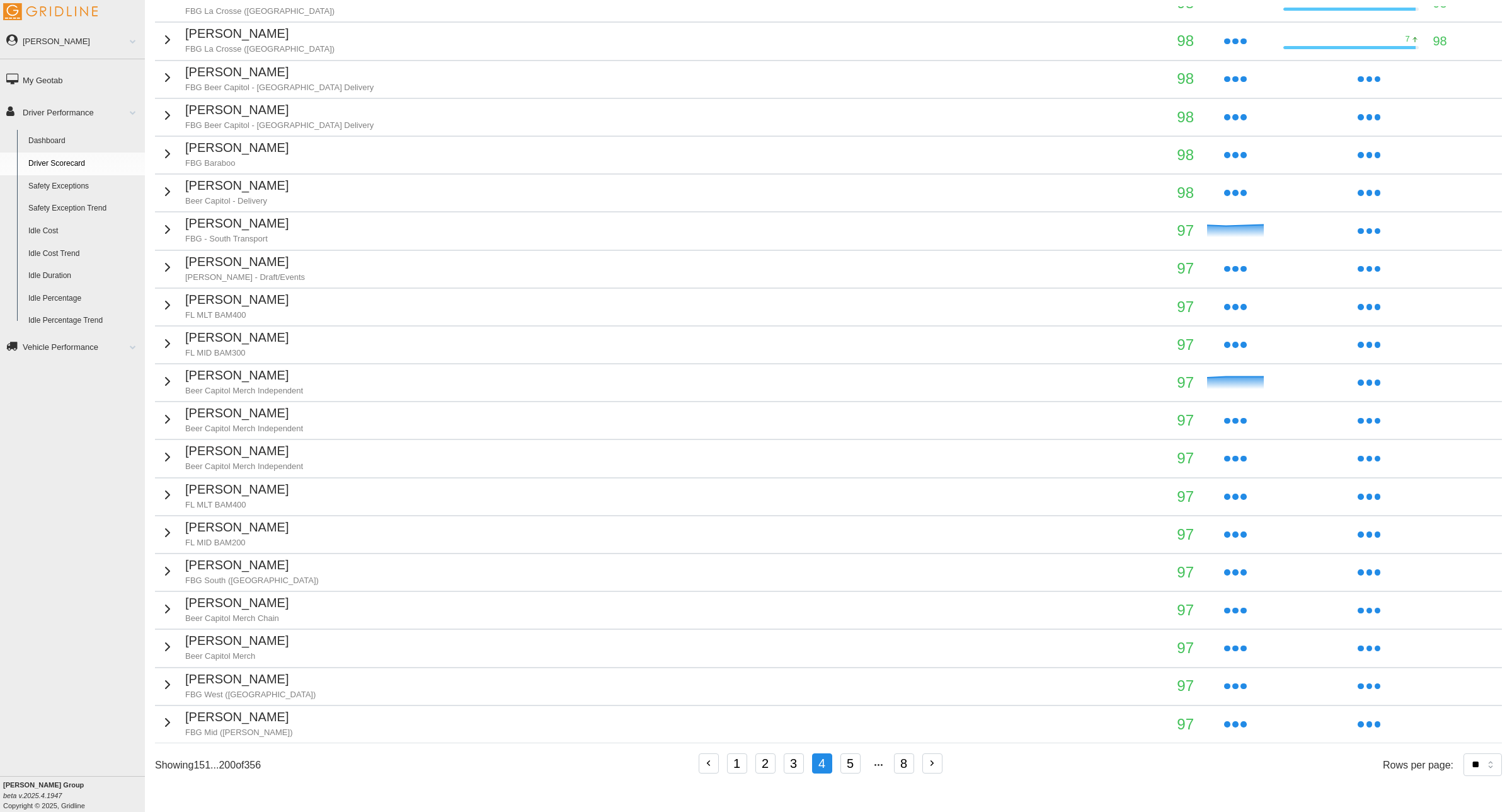
click at [848, 766] on button "5" at bounding box center [850, 764] width 20 height 20
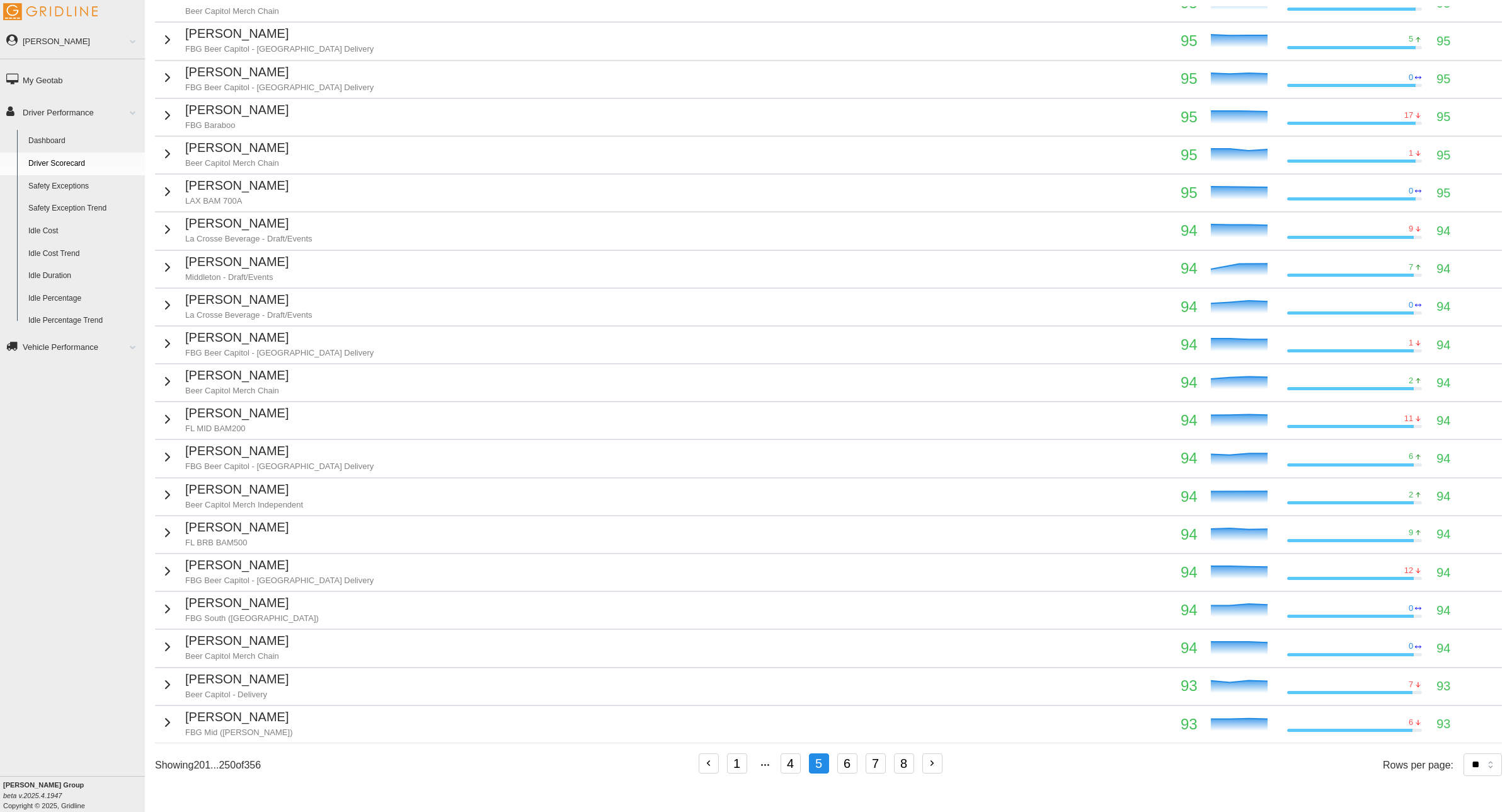
click at [901, 761] on button "8" at bounding box center [904, 764] width 20 height 20
